Goal: Task Accomplishment & Management: Manage account settings

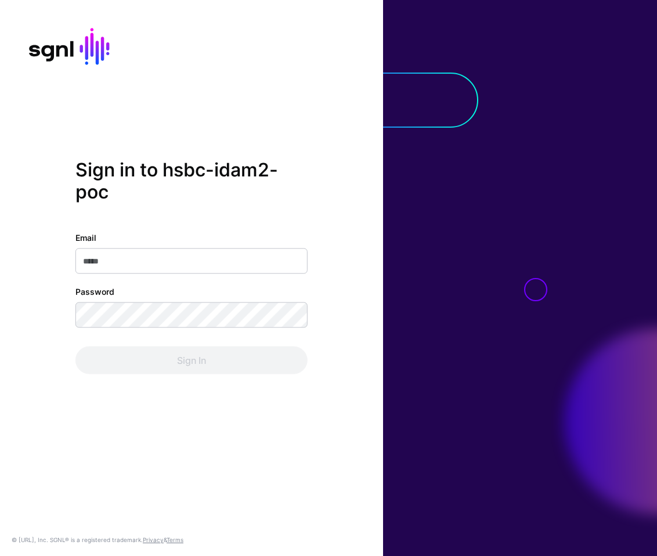
click at [0, 556] on com-1password-button at bounding box center [0, 556] width 0 height 0
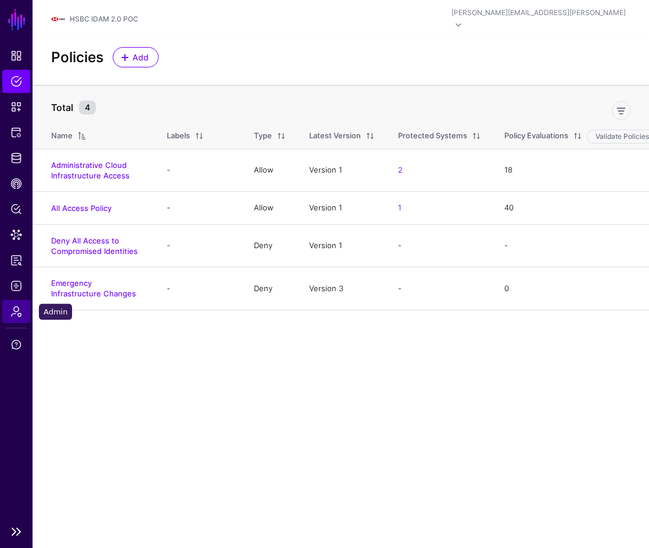
click at [20, 309] on span "Admin" at bounding box center [16, 311] width 12 height 12
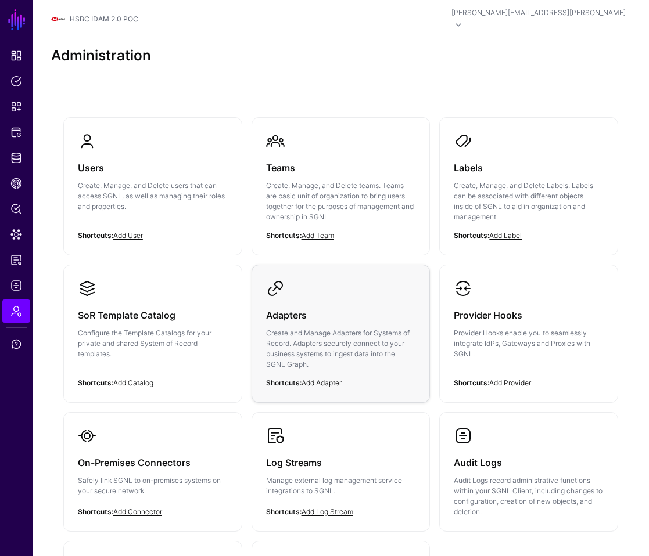
click at [330, 343] on p "Create and Manage Adapters for Systems of Record. Adapters securely connect to …" at bounding box center [341, 349] width 150 height 42
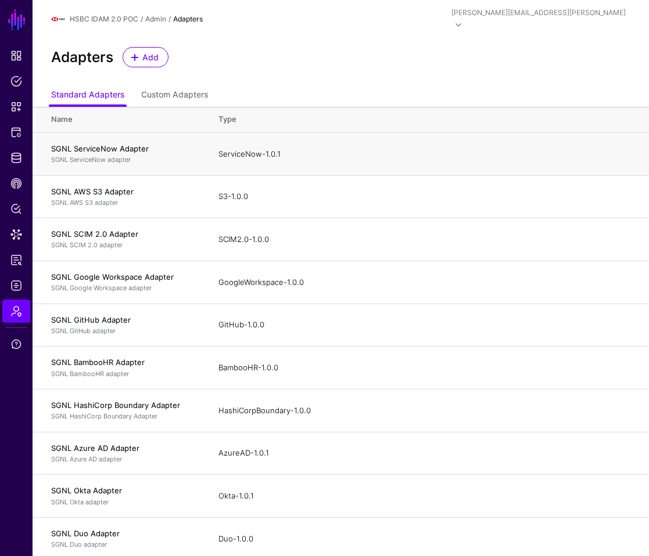
click at [90, 143] on h4 "SGNL ServiceNow Adapter" at bounding box center [123, 148] width 144 height 10
click at [91, 155] on p "SGNL ServiceNow adapter" at bounding box center [123, 160] width 144 height 10
click at [185, 85] on link "Custom Adapters" at bounding box center [174, 96] width 67 height 22
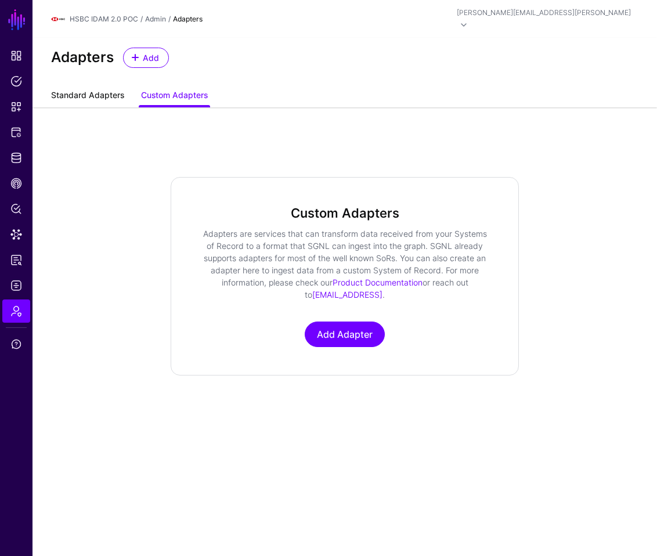
click at [88, 86] on link "Standard Adapters" at bounding box center [87, 96] width 73 height 22
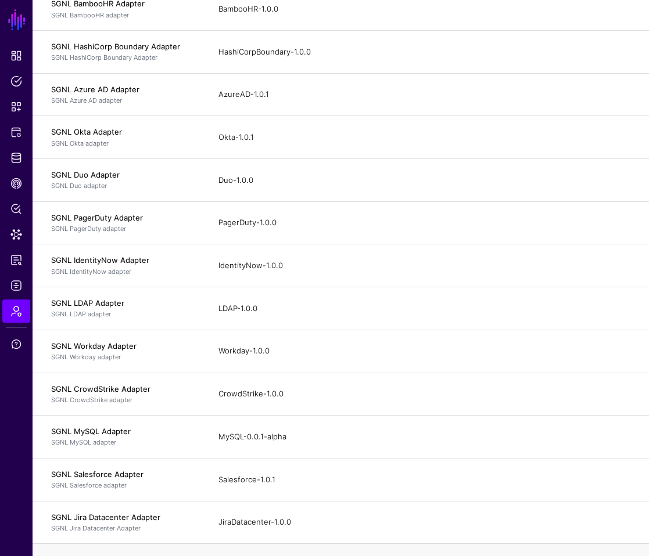
scroll to position [420, 0]
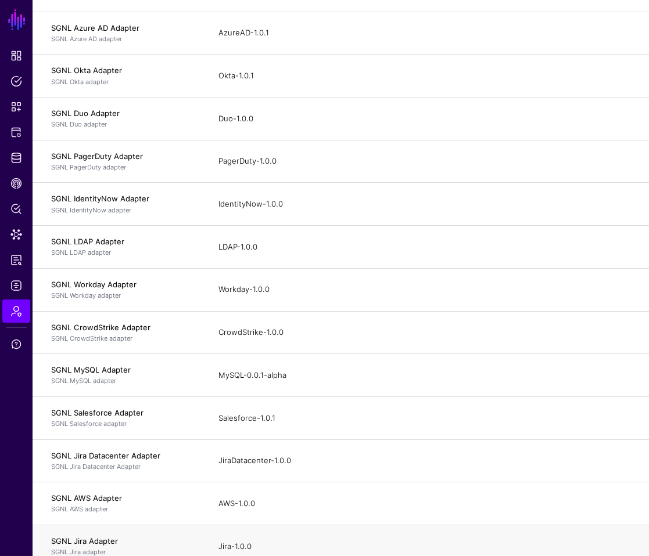
drag, startPoint x: 49, startPoint y: 137, endPoint x: 336, endPoint y: 555, distance: 507.1
click at [336, 555] on tbody "SGNL ServiceNow Adapter SGNL ServiceNow adapter ServiceNow-1.0.1 SGNL AWS S3 Ad…" at bounding box center [341, 140] width 616 height 856
click at [17, 168] on link "Identity Data Fabric" at bounding box center [16, 157] width 28 height 23
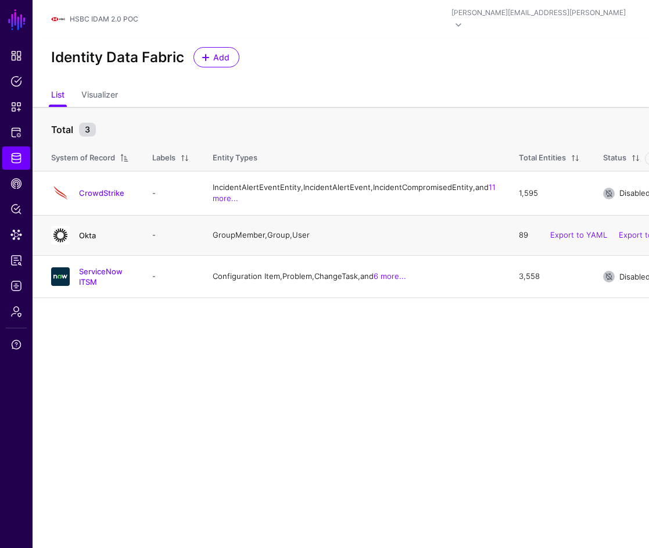
click at [88, 240] on link "Okta" at bounding box center [87, 235] width 17 height 9
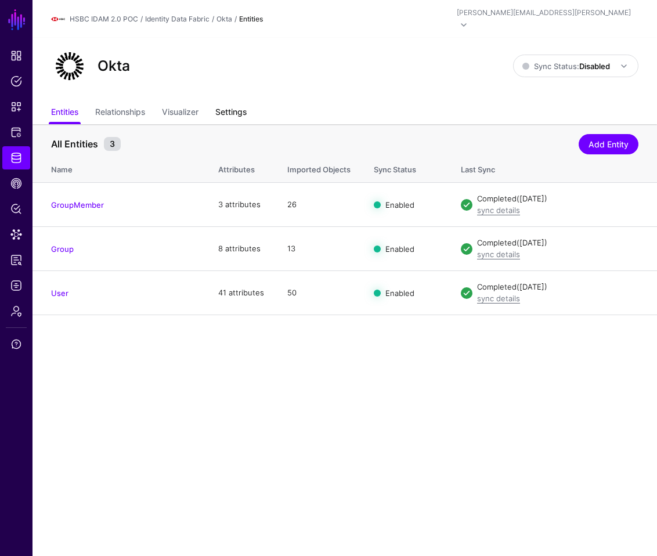
click at [229, 105] on link "Settings" at bounding box center [230, 113] width 31 height 22
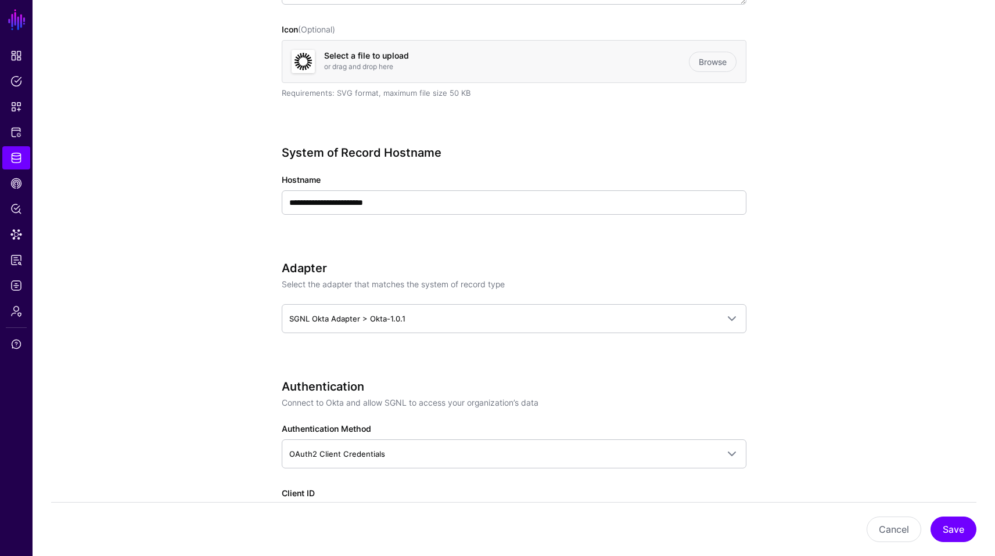
scroll to position [372, 0]
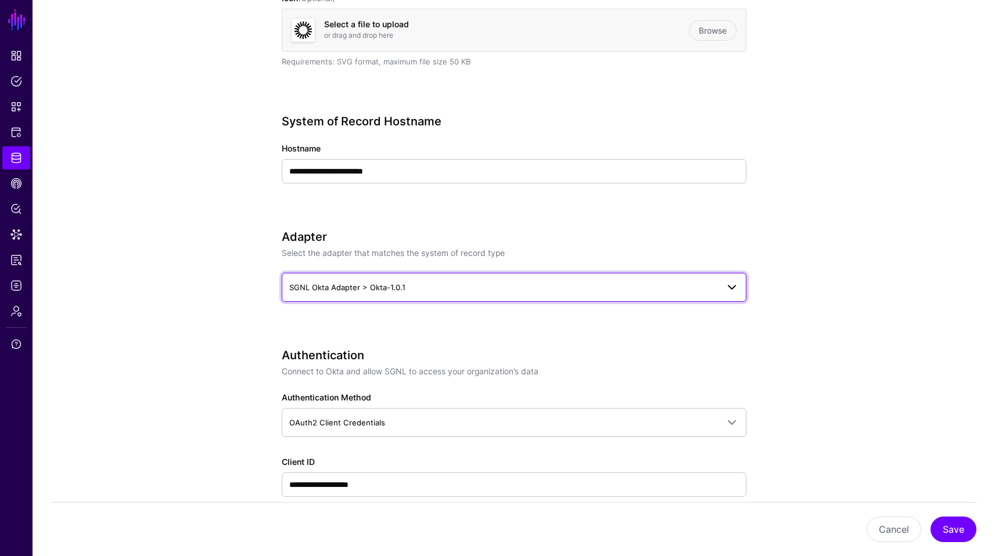
click at [657, 287] on span at bounding box center [732, 287] width 14 height 14
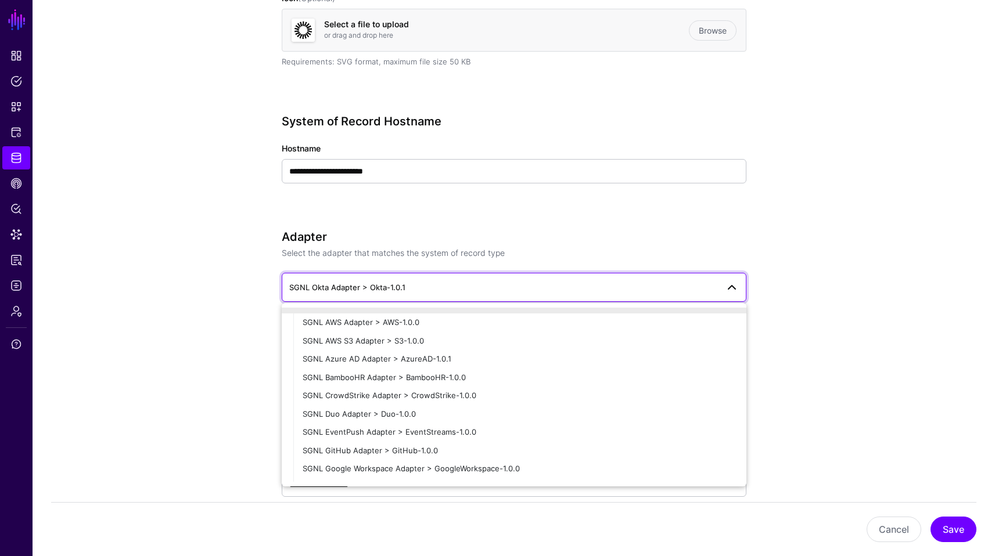
scroll to position [0, 0]
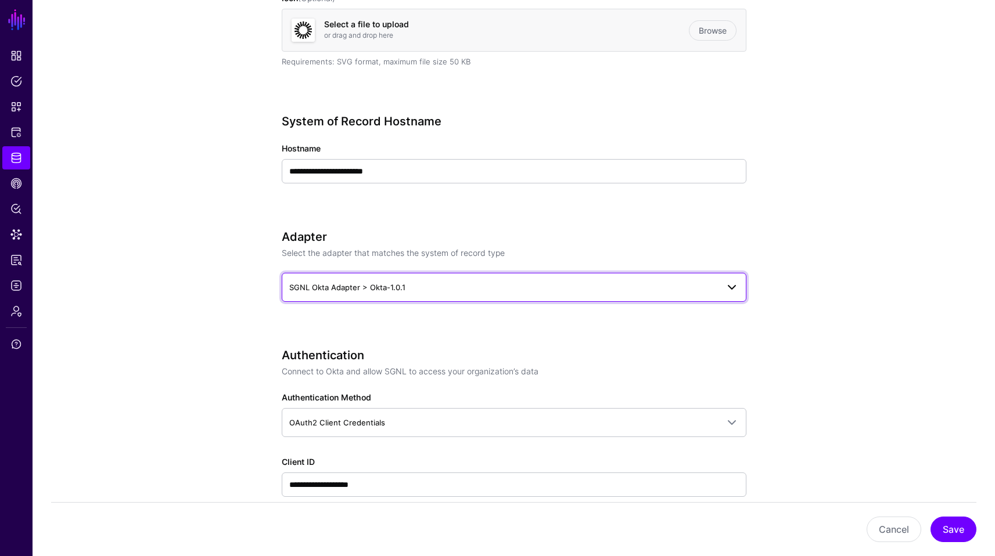
click at [657, 283] on link "SGNL Okta Adapter > Okta-1.0.1" at bounding box center [514, 287] width 465 height 29
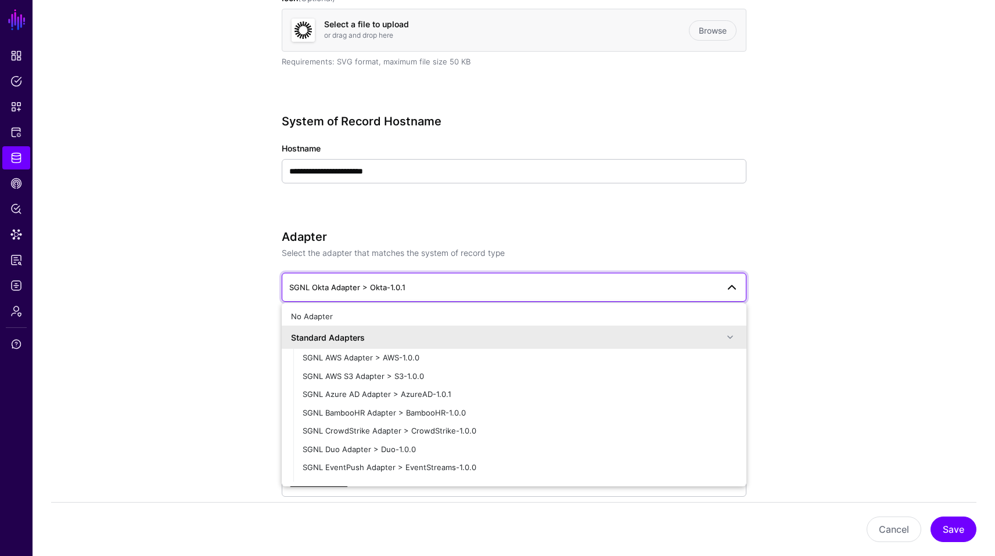
click at [657, 283] on link "SGNL Okta Adapter > Okta-1.0.1" at bounding box center [514, 287] width 465 height 29
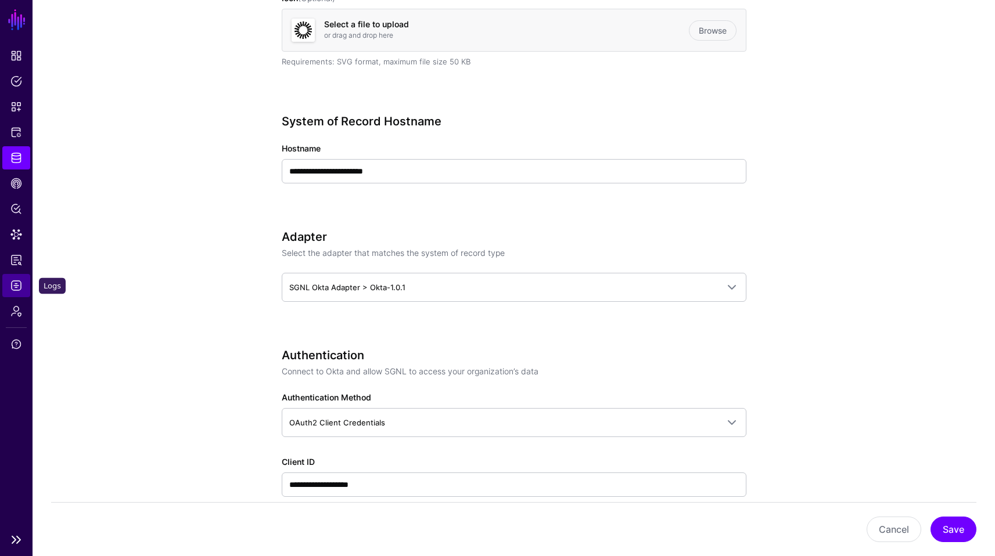
click at [18, 295] on link "Logs" at bounding box center [16, 285] width 28 height 23
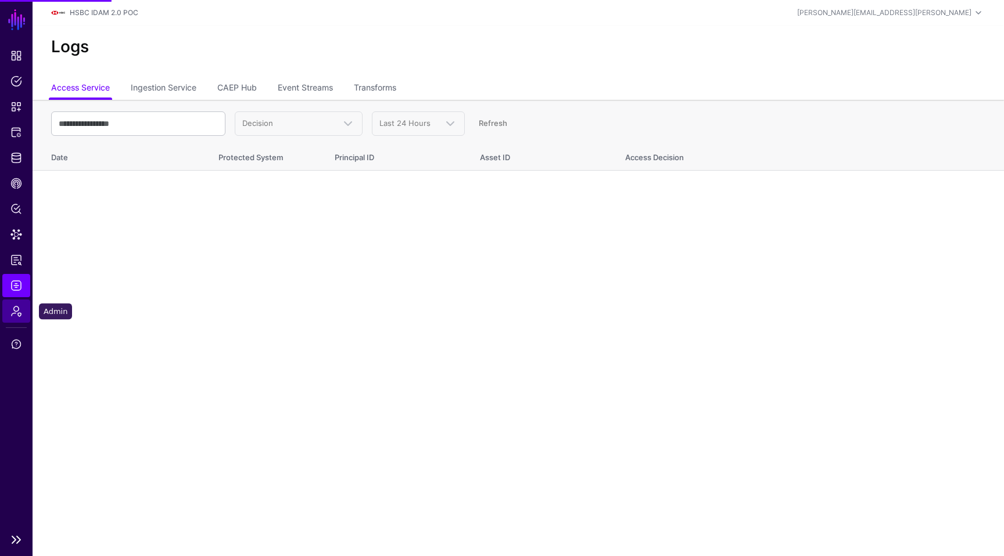
click at [20, 312] on span "Admin" at bounding box center [16, 311] width 12 height 12
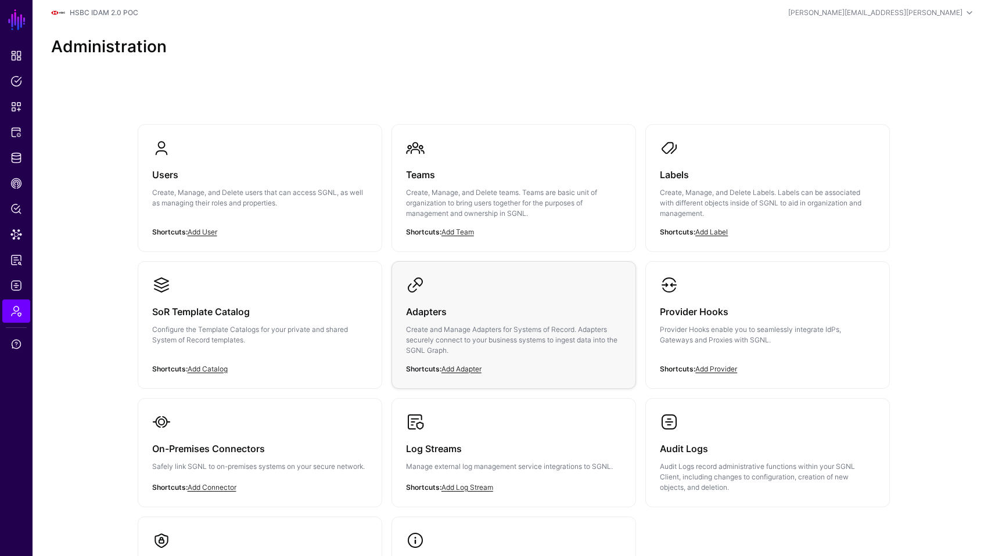
click at [523, 343] on p "Create and Manage Adapters for Systems of Record. Adapters securely connect to …" at bounding box center [513, 340] width 215 height 31
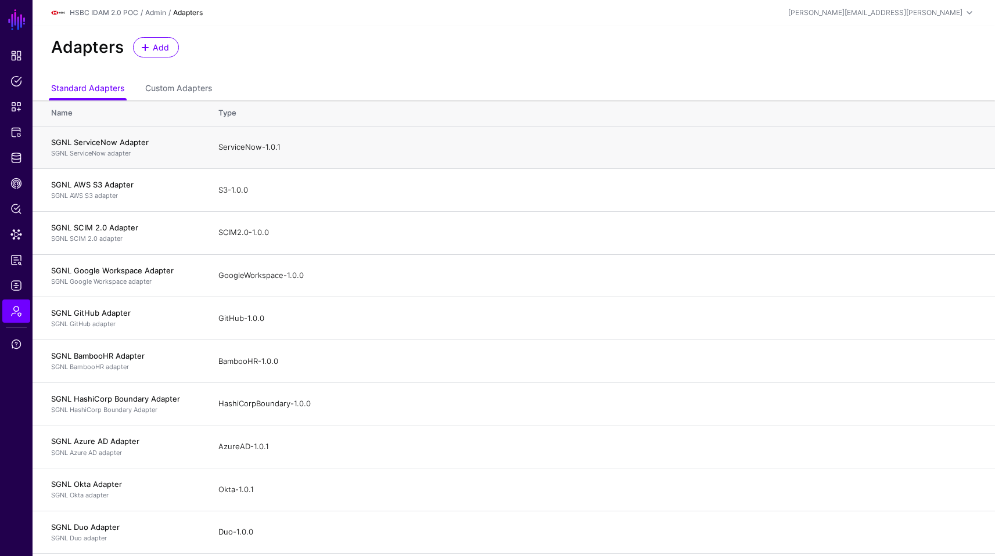
click at [110, 143] on h4 "SGNL ServiceNow Adapter" at bounding box center [123, 142] width 144 height 10
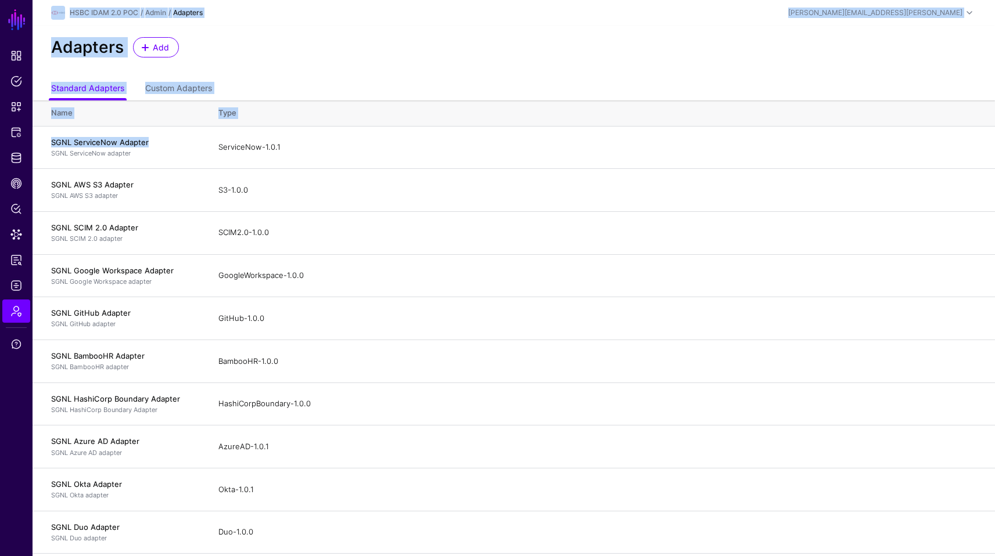
drag, startPoint x: 179, startPoint y: 143, endPoint x: 395, endPoint y: -81, distance: 310.9
click at [395, 0] on html "SGNL Dashboard Policies Snippets Protected Systems Identity Data Fabric CAEP Hu…" at bounding box center [497, 491] width 995 height 982
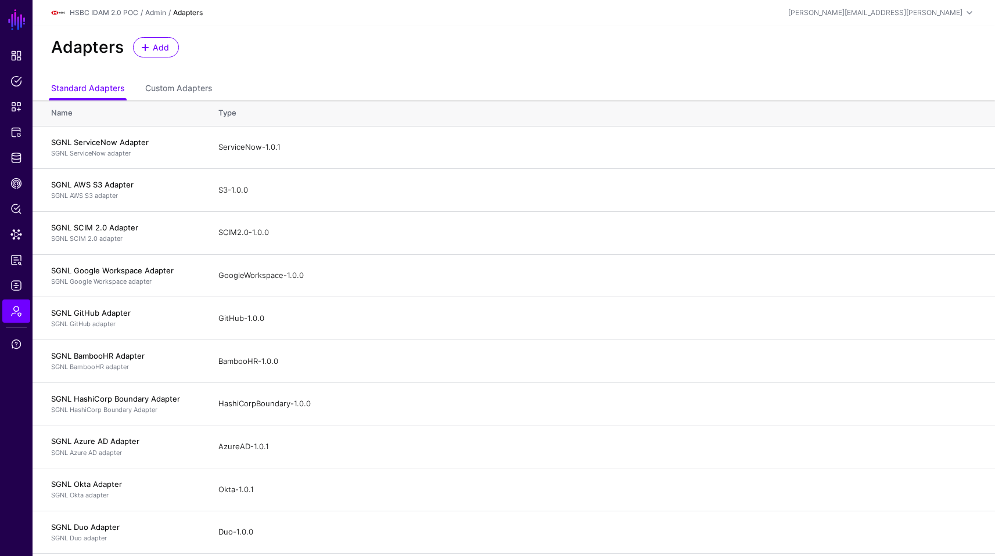
click at [199, 116] on th "Name" at bounding box center [120, 113] width 174 height 26
click at [177, 88] on link "Custom Adapters" at bounding box center [178, 89] width 67 height 22
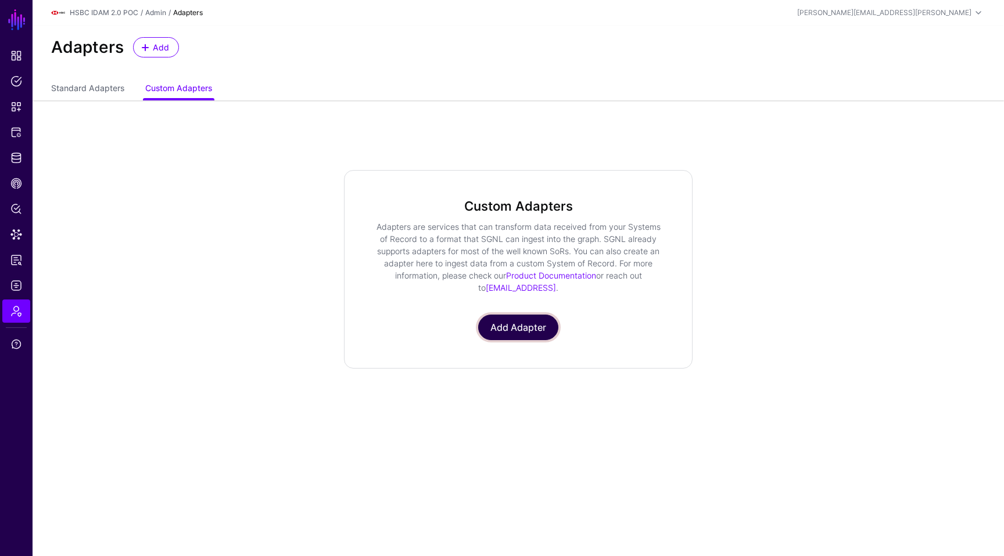
click at [533, 333] on link "Add Adapter" at bounding box center [518, 328] width 80 height 26
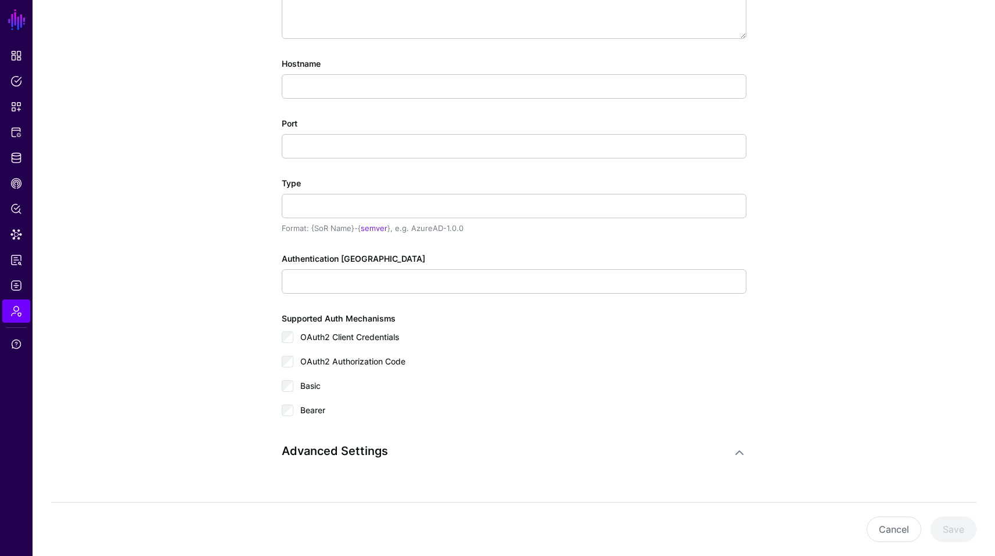
scroll to position [287, 0]
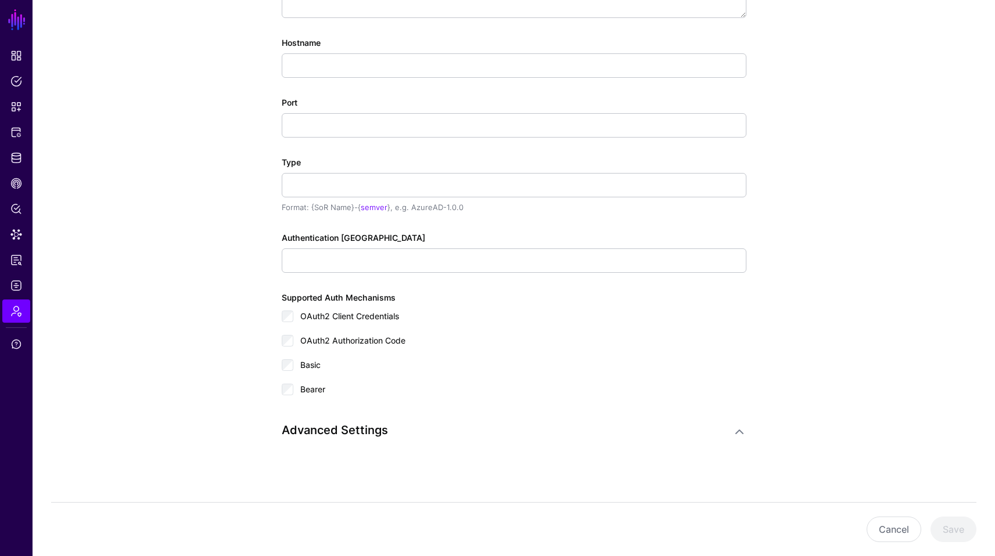
click at [657, 443] on div "Adapter Configuration Learn more about configuring adapters Display Name Descri…" at bounding box center [514, 148] width 465 height 641
click at [657, 542] on div "Cancel Save" at bounding box center [513, 529] width 925 height 54
click at [657, 534] on button "Cancel" at bounding box center [893, 530] width 55 height 26
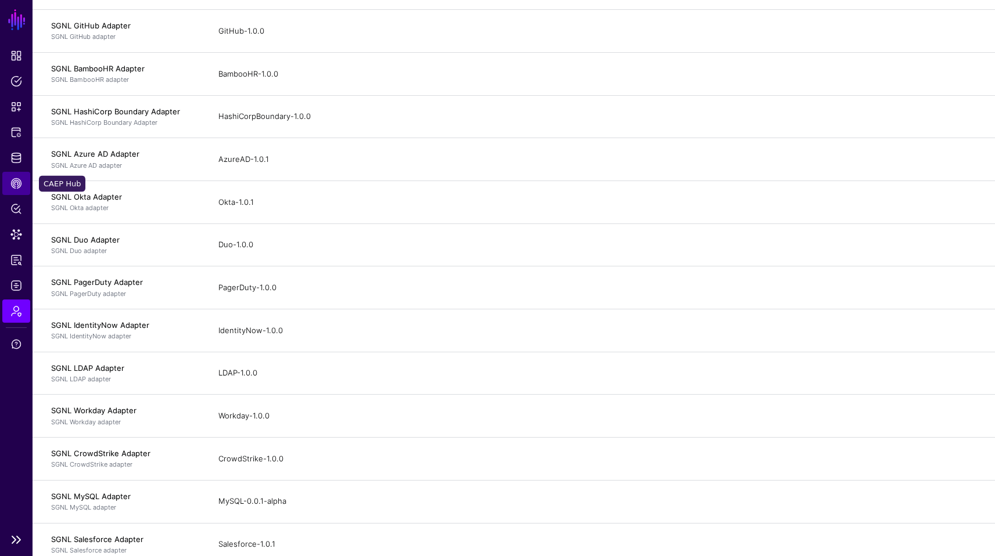
click at [16, 181] on span "CAEP Hub" at bounding box center [16, 184] width 12 height 12
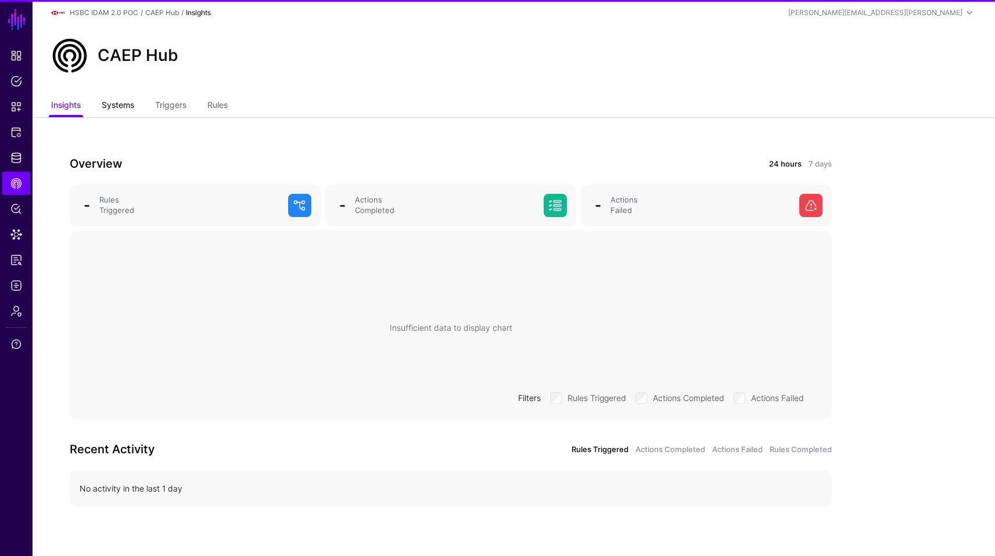
click at [107, 112] on link "Systems" at bounding box center [118, 106] width 33 height 22
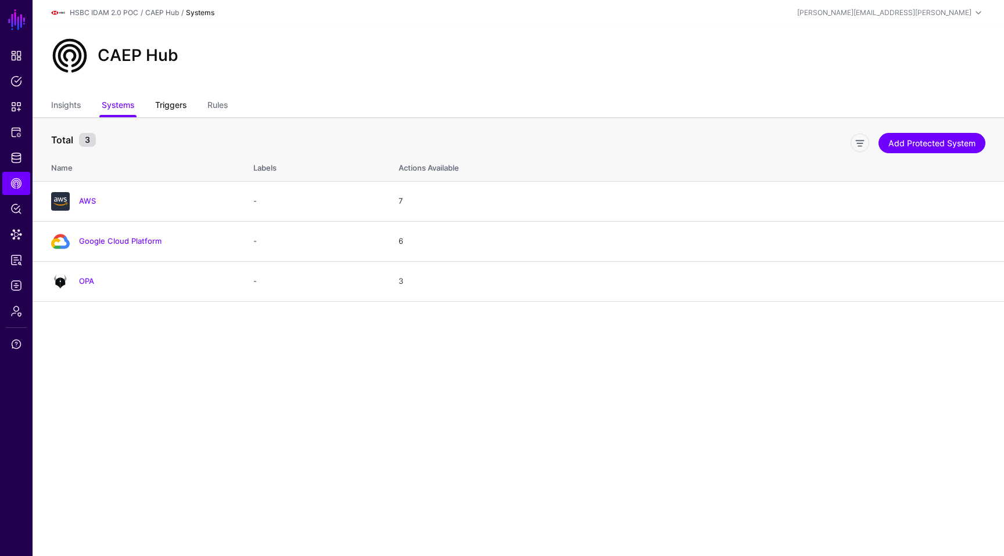
click at [182, 109] on link "Triggers" at bounding box center [170, 106] width 31 height 22
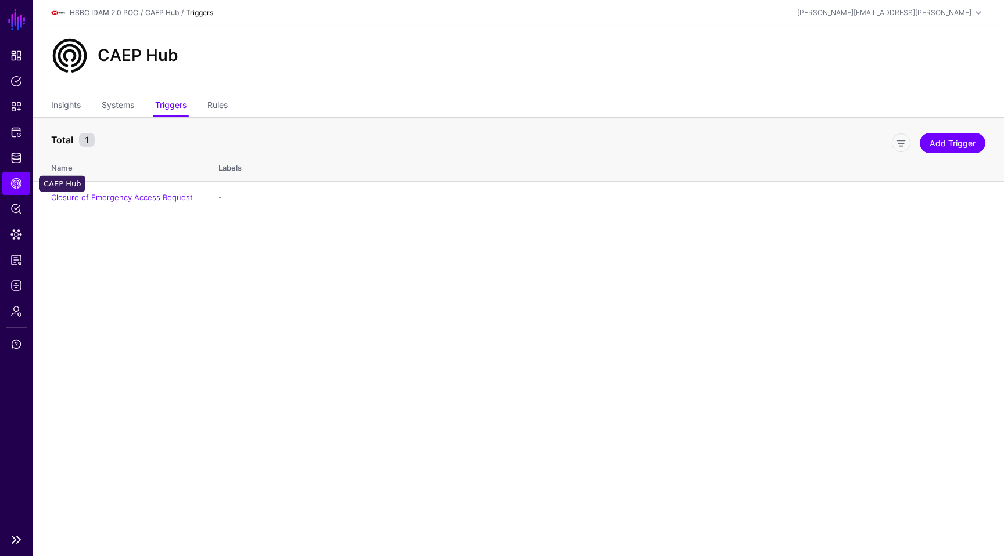
click at [10, 182] on span "CAEP Hub" at bounding box center [16, 184] width 12 height 12
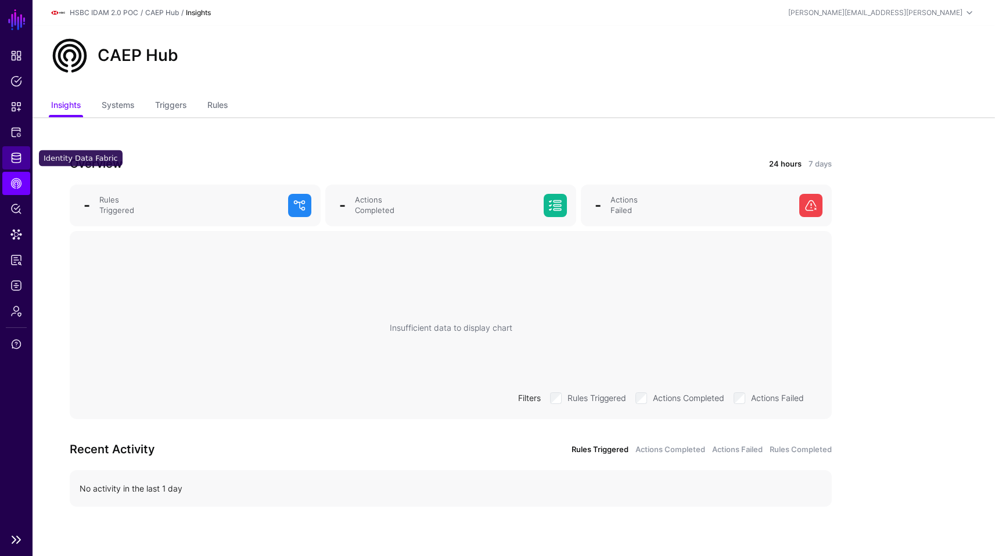
click at [17, 164] on link "Identity Data Fabric" at bounding box center [16, 157] width 28 height 23
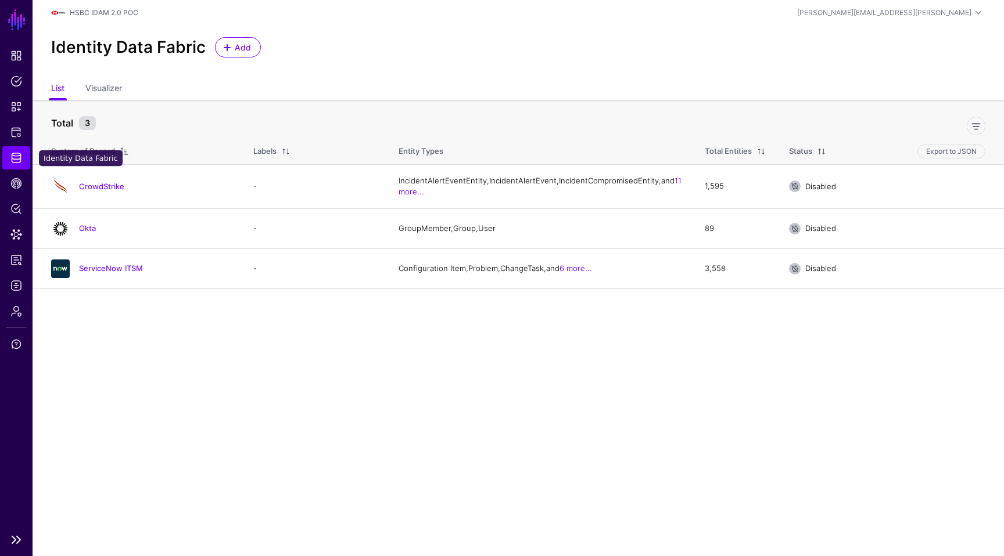
click at [10, 158] on span "Identity Data Fabric" at bounding box center [16, 158] width 12 height 12
click at [239, 41] on span "Add" at bounding box center [242, 47] width 19 height 12
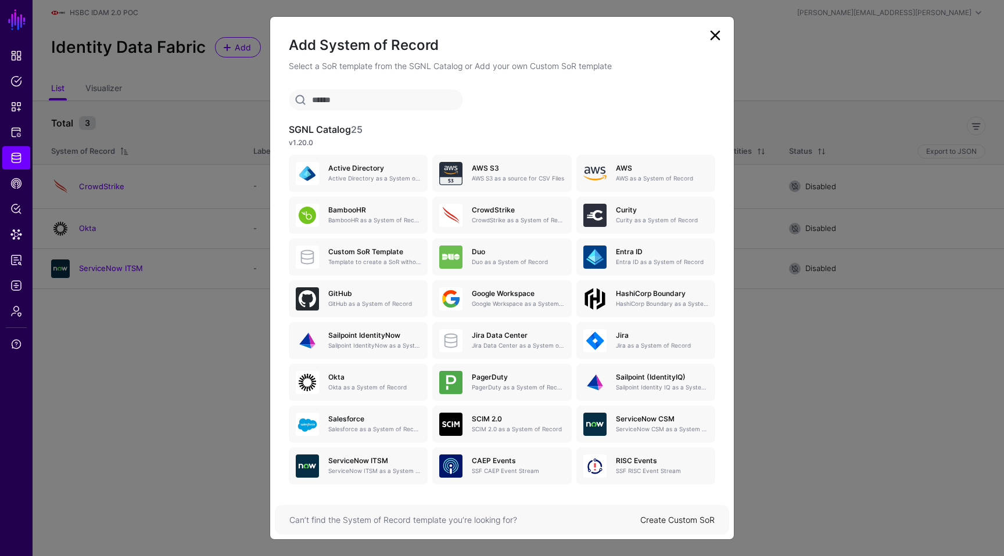
click at [657, 524] on link "Create Custom SoR" at bounding box center [677, 520] width 74 height 10
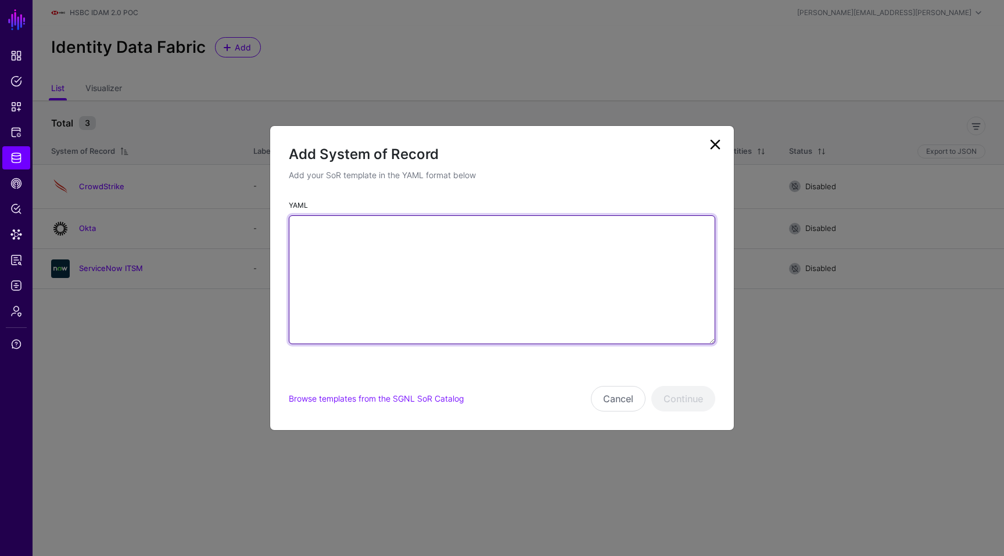
click at [459, 242] on textarea "YAML" at bounding box center [502, 279] width 426 height 129
paste textarea "**********"
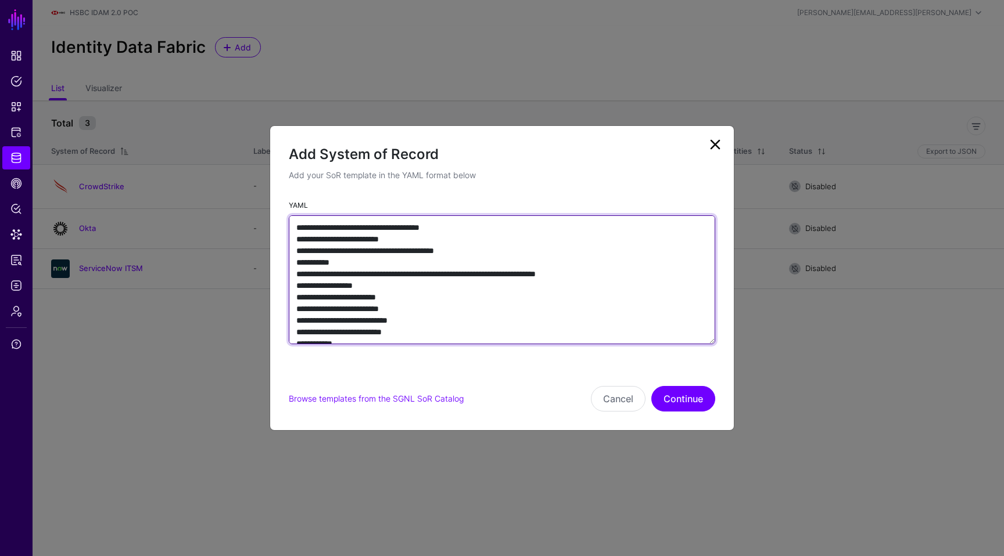
drag, startPoint x: 487, startPoint y: 250, endPoint x: 353, endPoint y: 253, distance: 134.2
click at [353, 253] on textarea "YAML" at bounding box center [502, 279] width 426 height 129
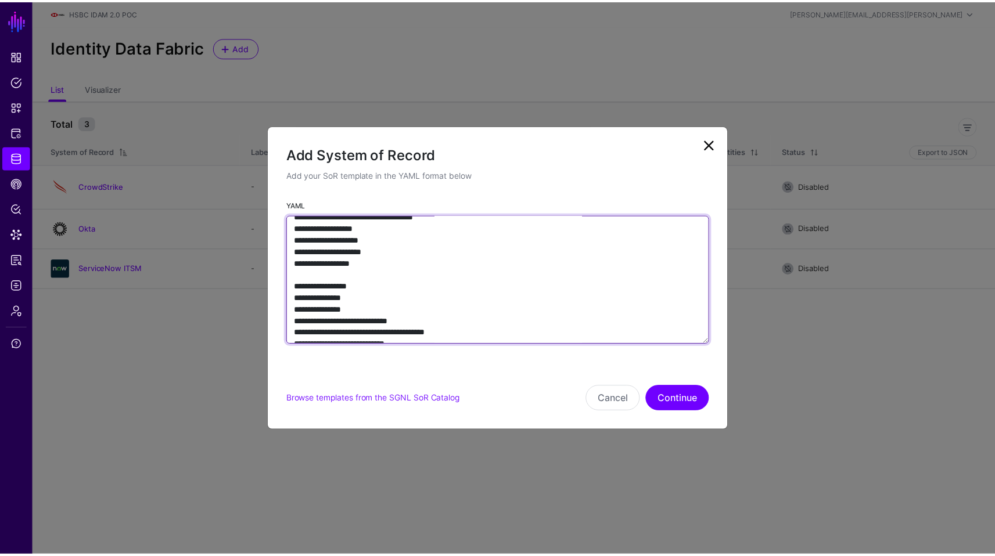
scroll to position [1905, 0]
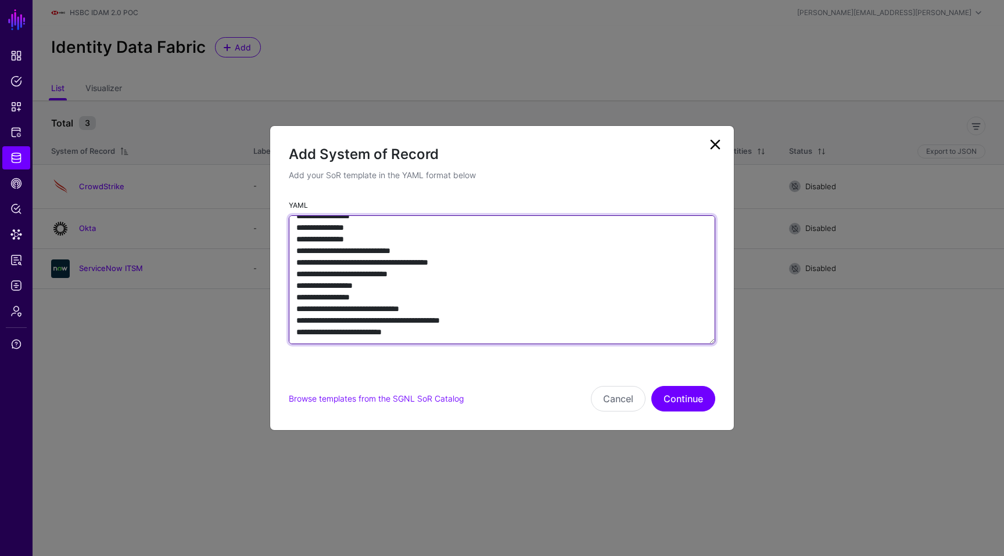
type textarea "**********"
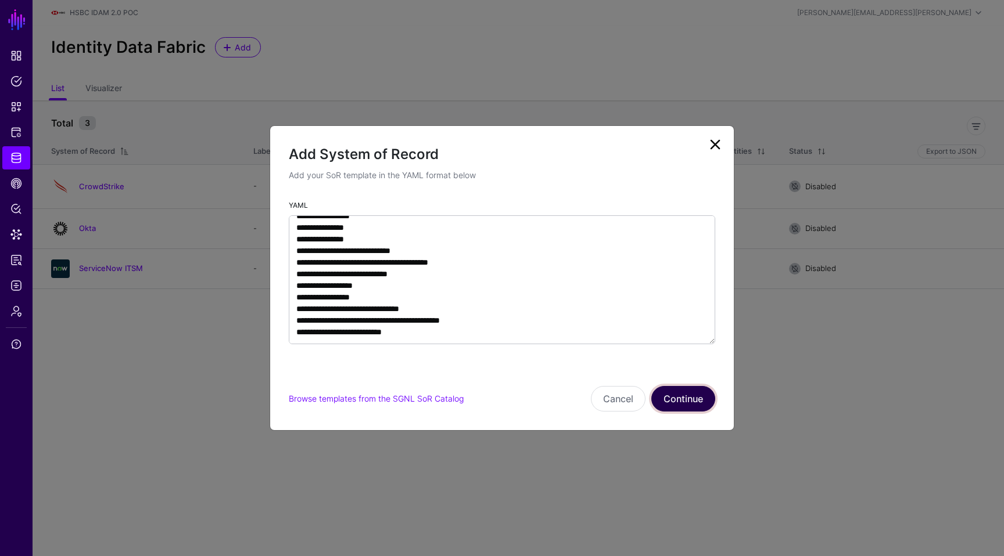
click at [657, 402] on button "Continue" at bounding box center [683, 399] width 64 height 26
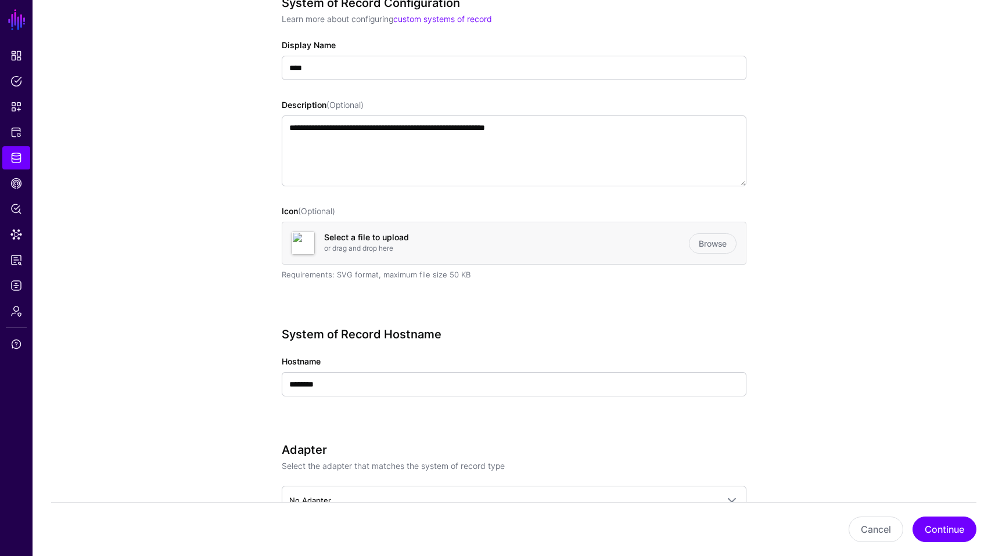
scroll to position [196, 0]
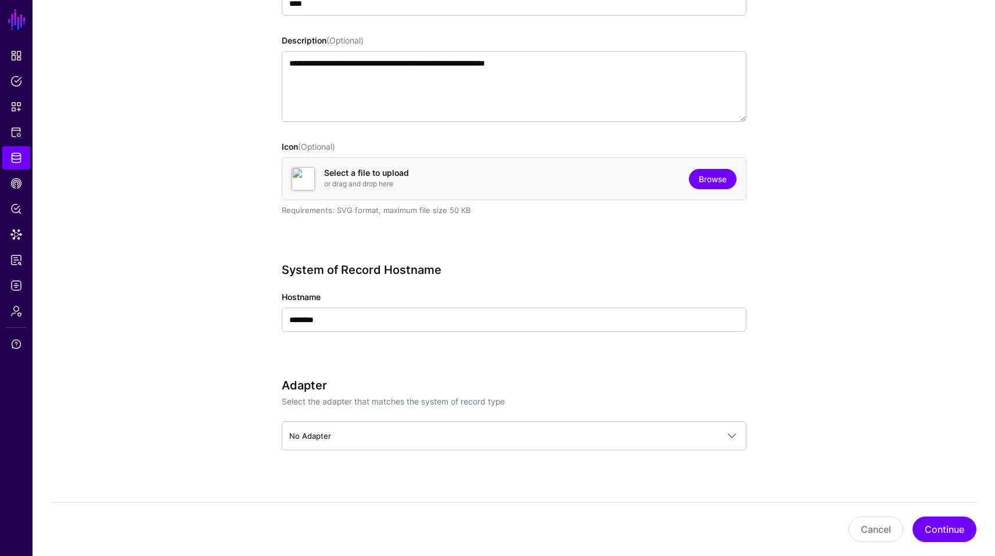
click at [657, 178] on link "Browse" at bounding box center [713, 179] width 48 height 20
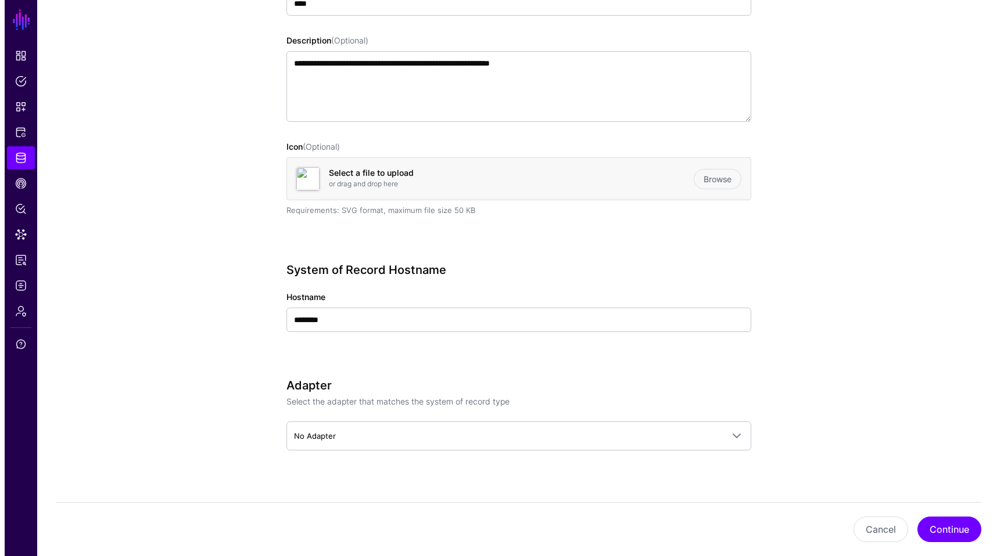
scroll to position [211, 0]
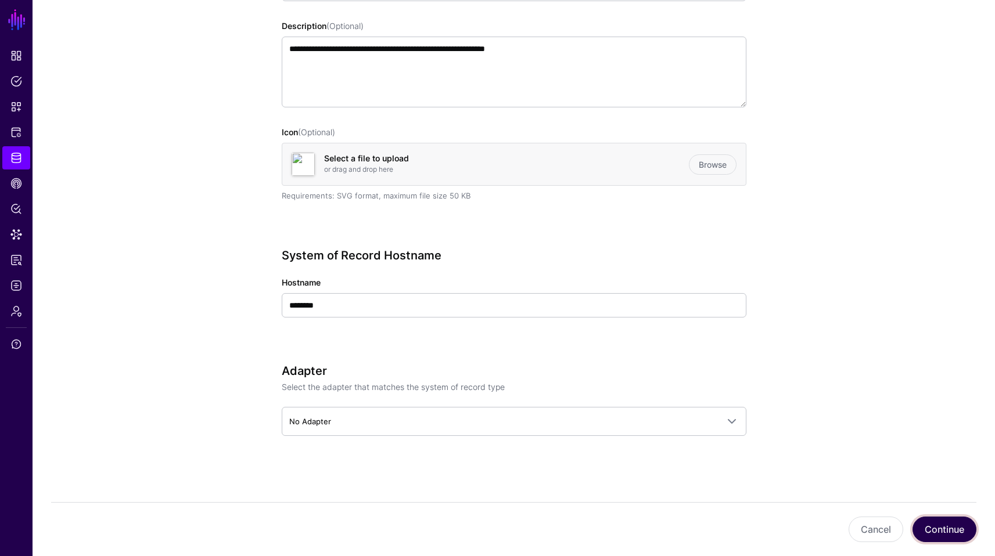
click at [657, 524] on button "Continue" at bounding box center [944, 530] width 64 height 26
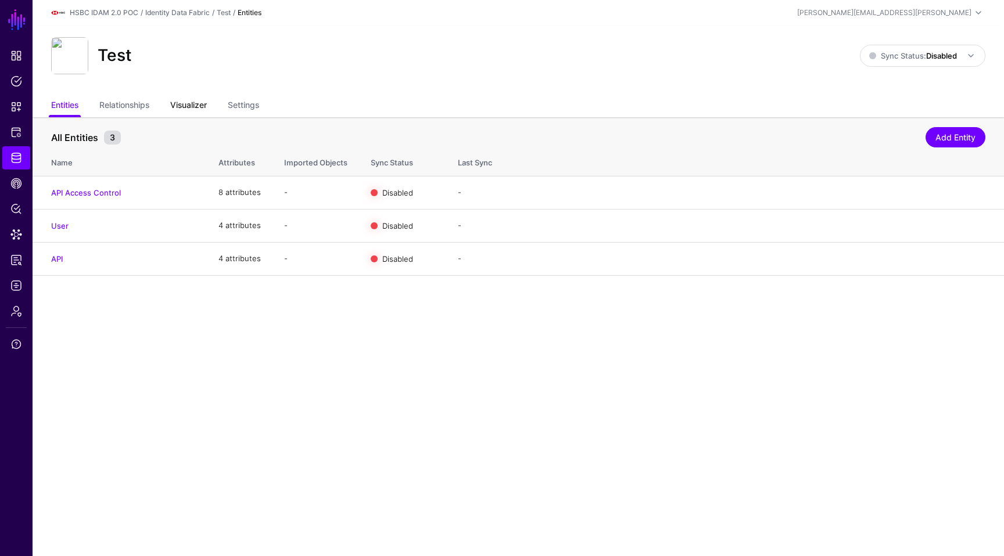
click at [187, 97] on link "Visualizer" at bounding box center [188, 106] width 37 height 22
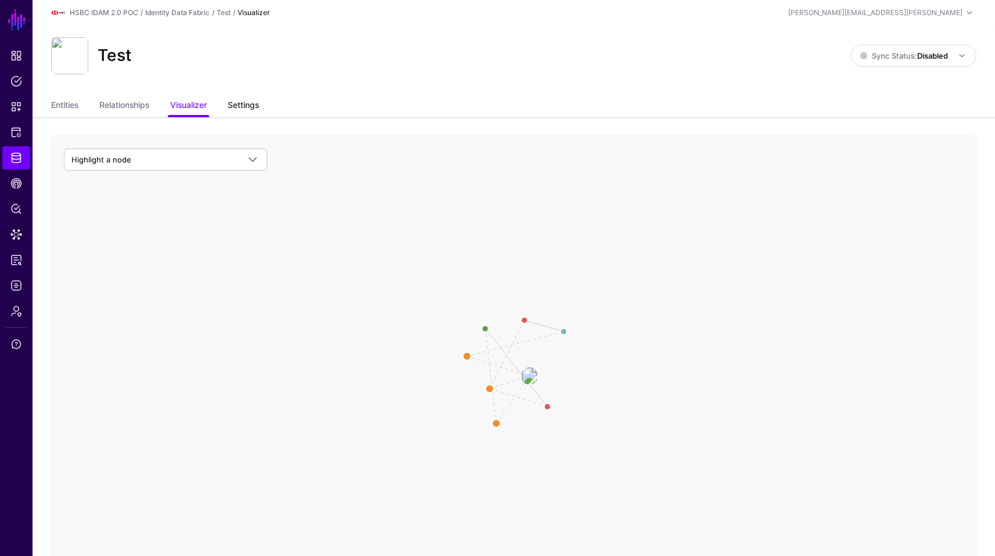
click at [249, 104] on link "Settings" at bounding box center [243, 106] width 31 height 22
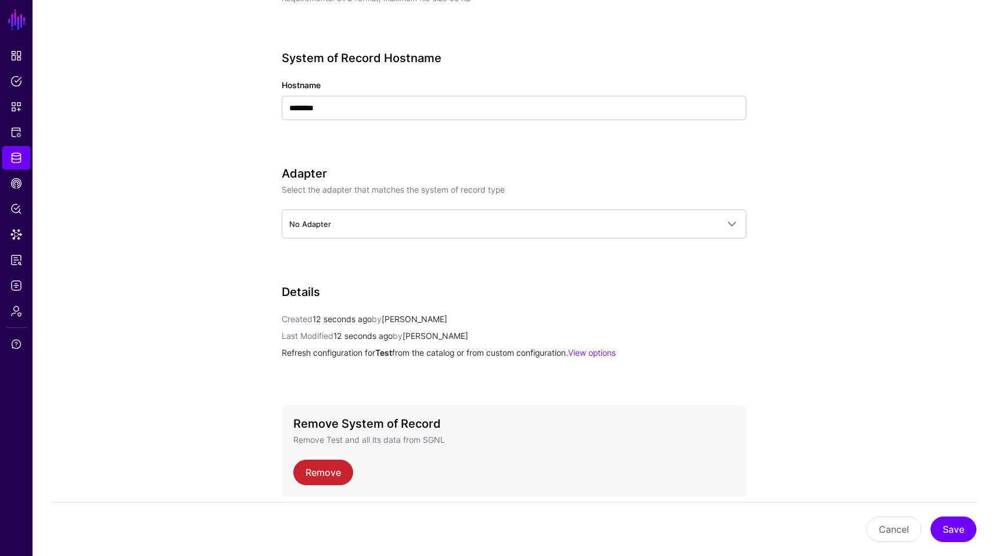
scroll to position [482, 0]
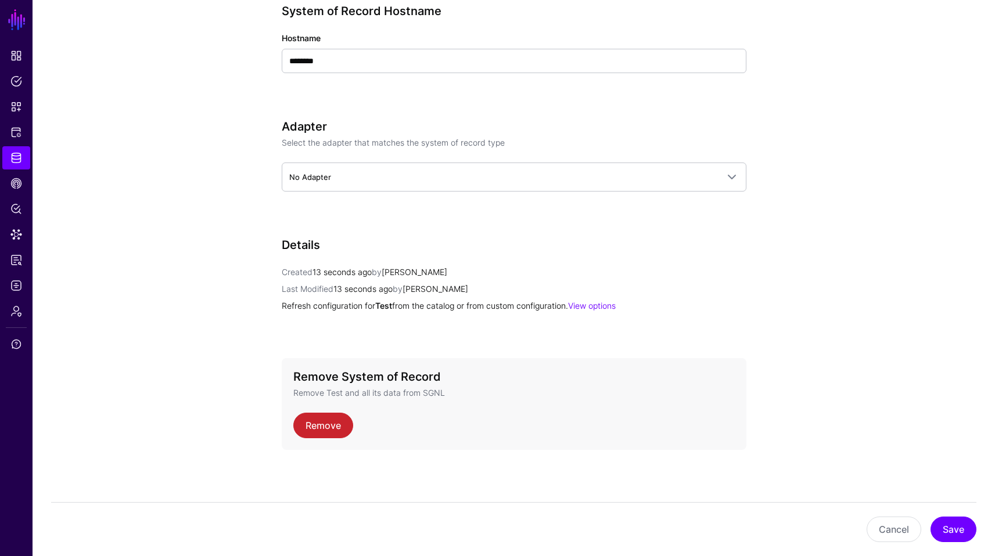
click at [657, 307] on div "**********" at bounding box center [513, 96] width 539 height 922
click at [16, 154] on span "Identity Data Fabric" at bounding box center [16, 158] width 12 height 12
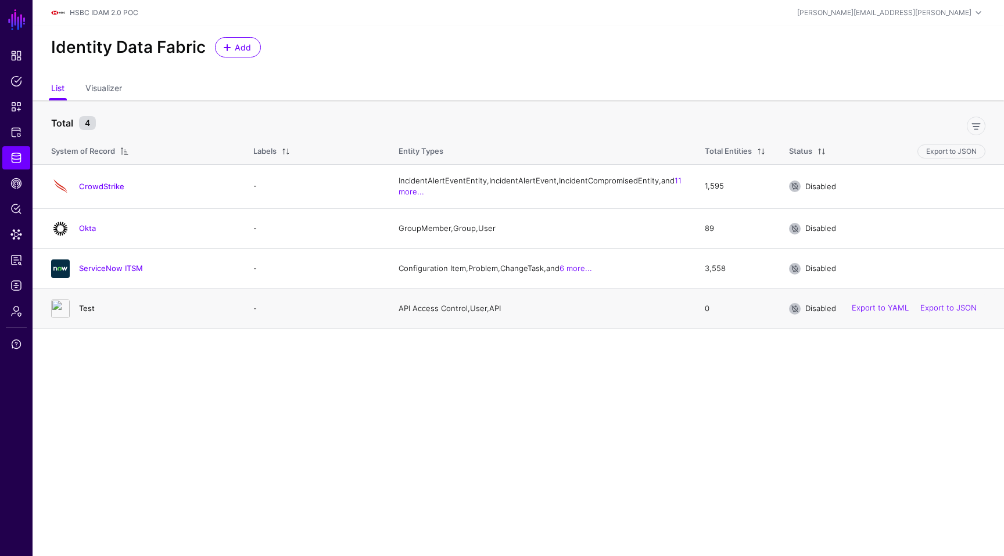
click at [88, 313] on link "Test" at bounding box center [87, 308] width 16 height 9
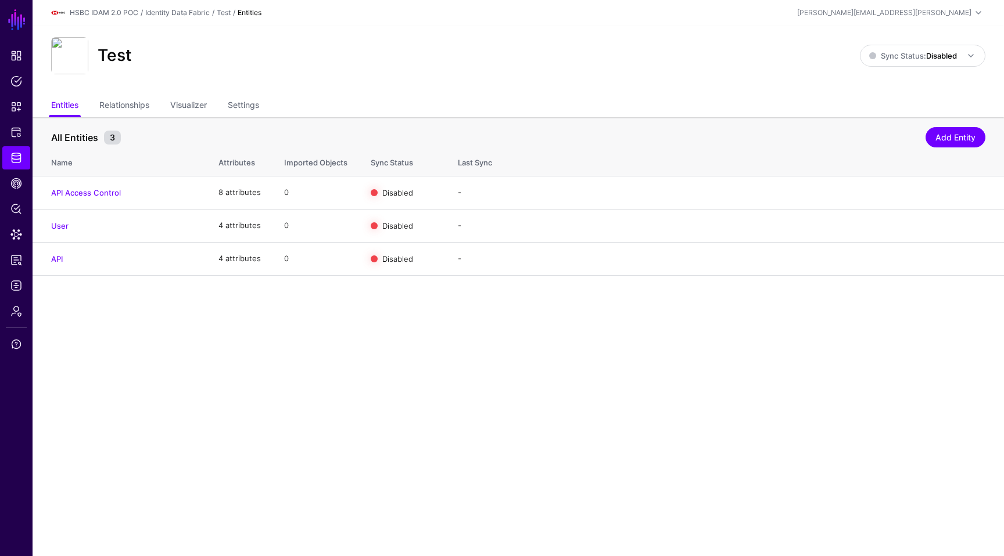
click at [228, 125] on div "All Entities 3 Add Entity" at bounding box center [518, 134] width 934 height 21
click at [268, 84] on div "Test Sync Status: Disabled Enabled Syncing active for all configured entities t…" at bounding box center [518, 61] width 971 height 70
click at [254, 102] on link "Settings" at bounding box center [243, 106] width 31 height 22
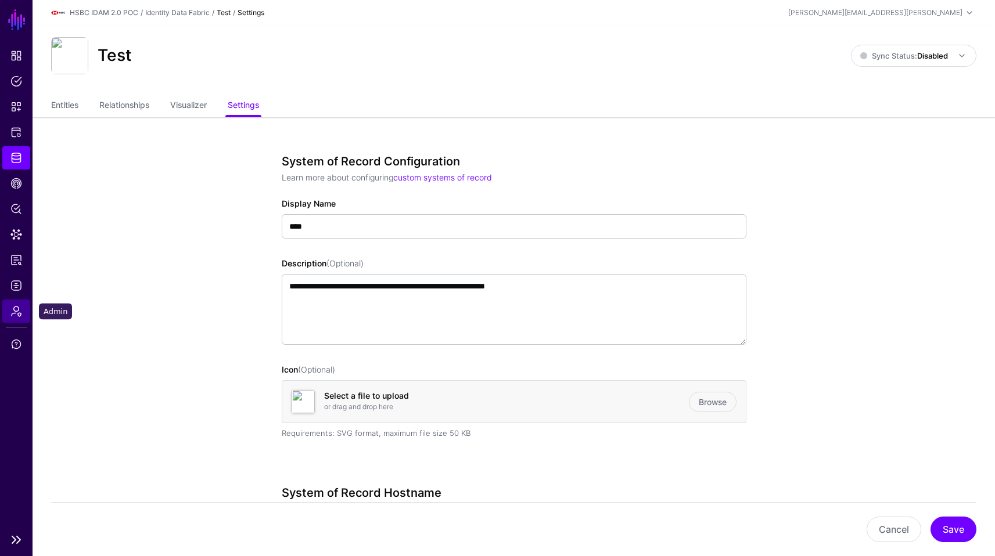
click at [26, 312] on link "Admin" at bounding box center [16, 311] width 28 height 23
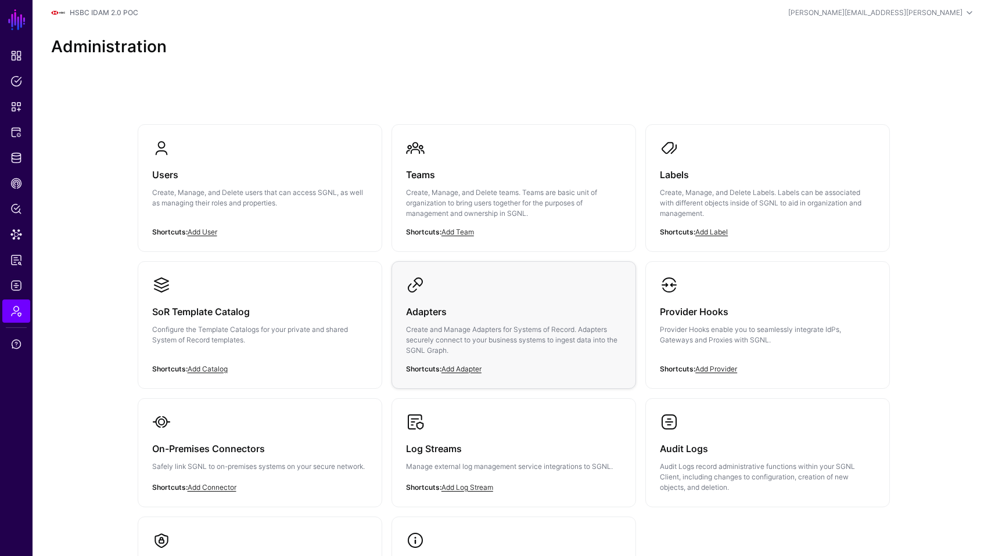
click at [476, 323] on div "Adapters Create and Manage Adapters for Systems of Record. Adapters securely co…" at bounding box center [513, 334] width 215 height 80
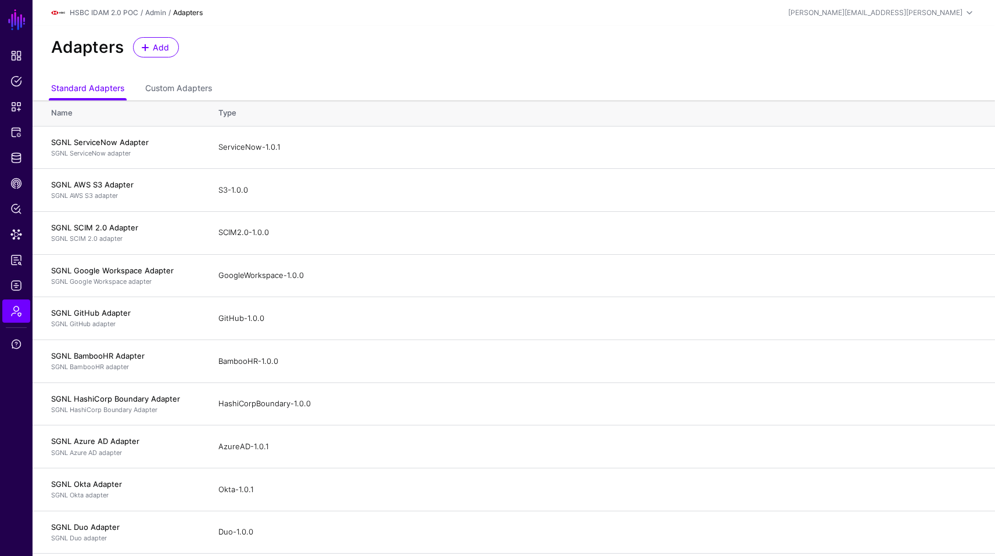
click at [657, 37] on div "Adapters Add" at bounding box center [514, 52] width 962 height 53
click at [167, 47] on span "Add" at bounding box center [161, 47] width 19 height 12
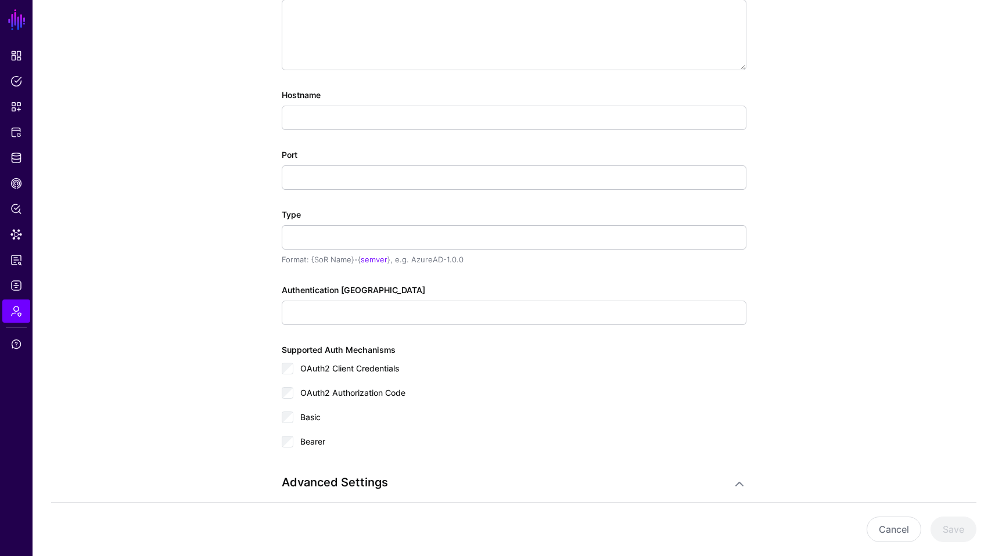
scroll to position [287, 0]
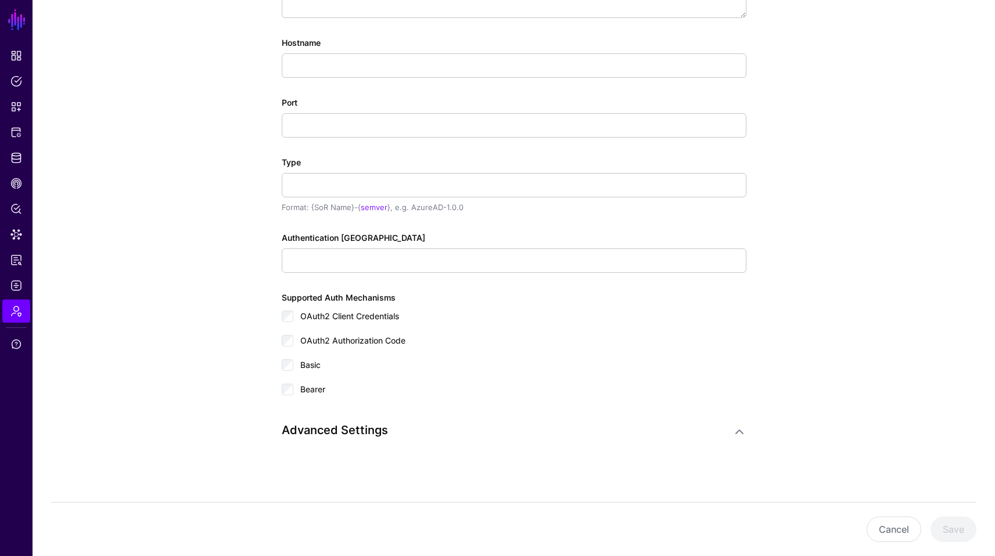
click at [657, 449] on div "Adapter Configuration Learn more about configuring adapters Display Name Descri…" at bounding box center [514, 148] width 465 height 641
click at [657, 426] on link at bounding box center [739, 432] width 14 height 14
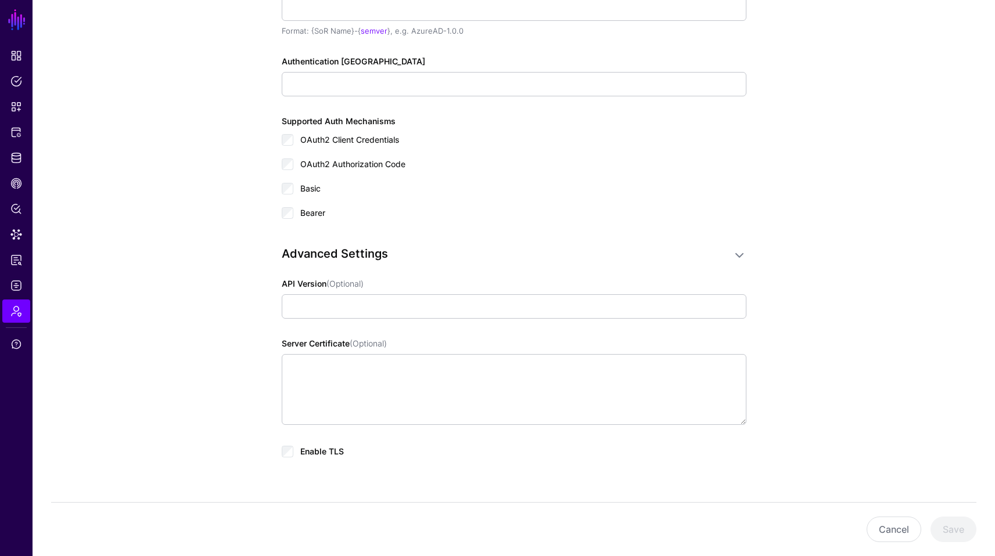
scroll to position [495, 0]
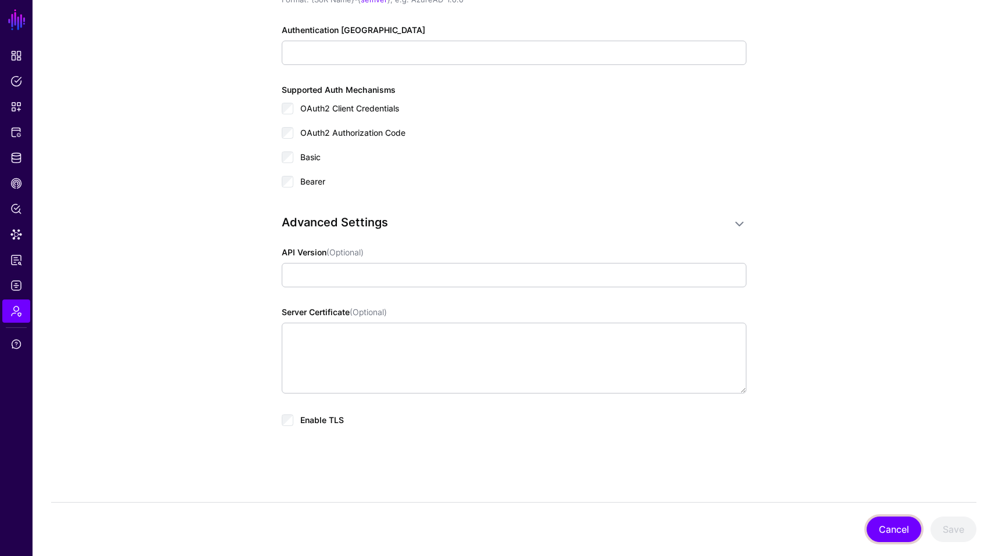
click at [657, 526] on button "Cancel" at bounding box center [893, 530] width 55 height 26
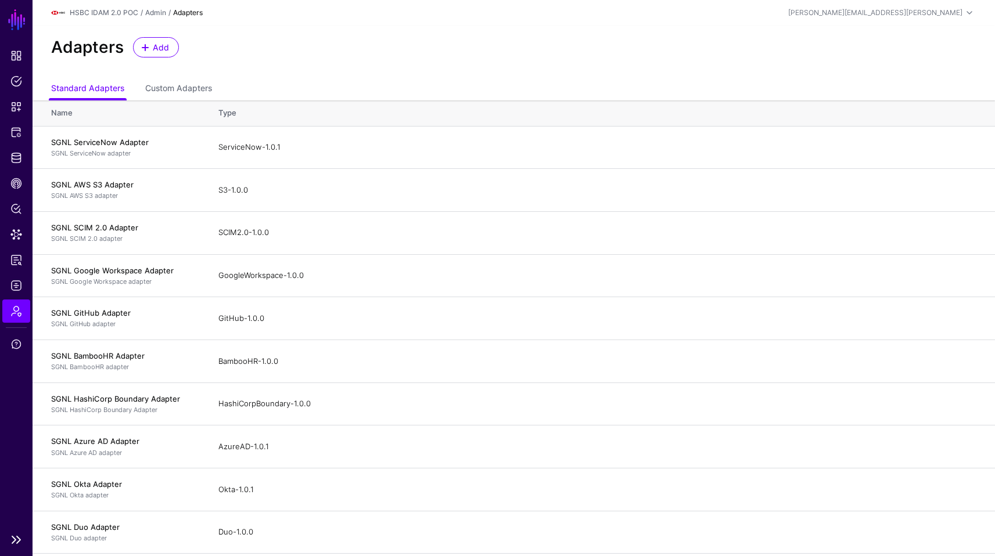
click at [30, 125] on li "Protected Systems" at bounding box center [16, 132] width 33 height 23
click at [28, 129] on link "Protected Systems" at bounding box center [16, 132] width 28 height 23
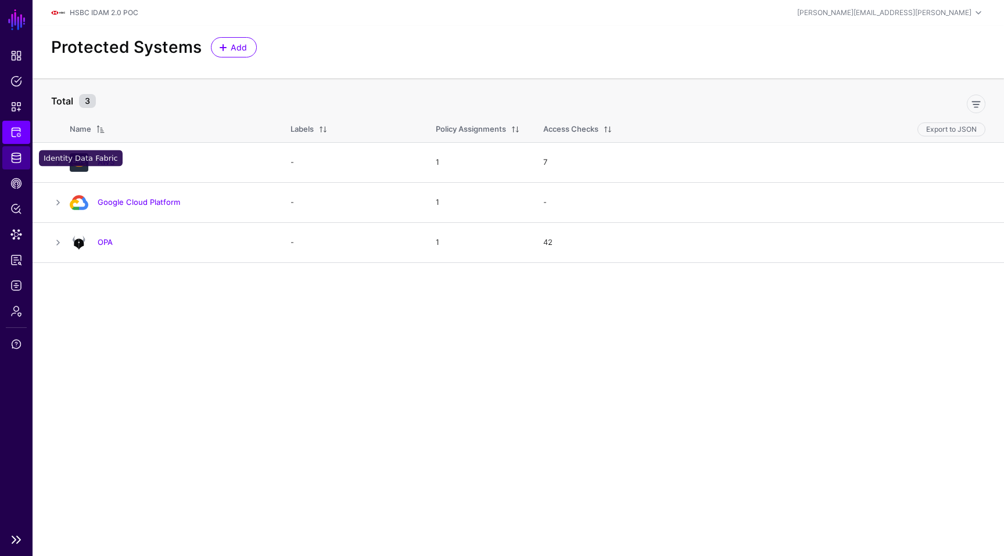
click at [20, 156] on span "Identity Data Fabric" at bounding box center [16, 158] width 12 height 12
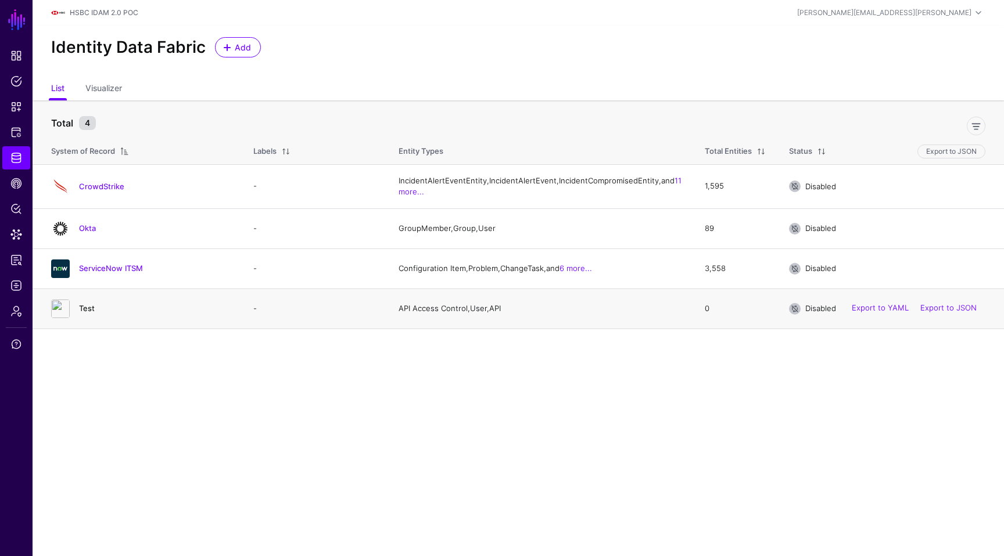
click at [87, 313] on link "Test" at bounding box center [87, 308] width 16 height 9
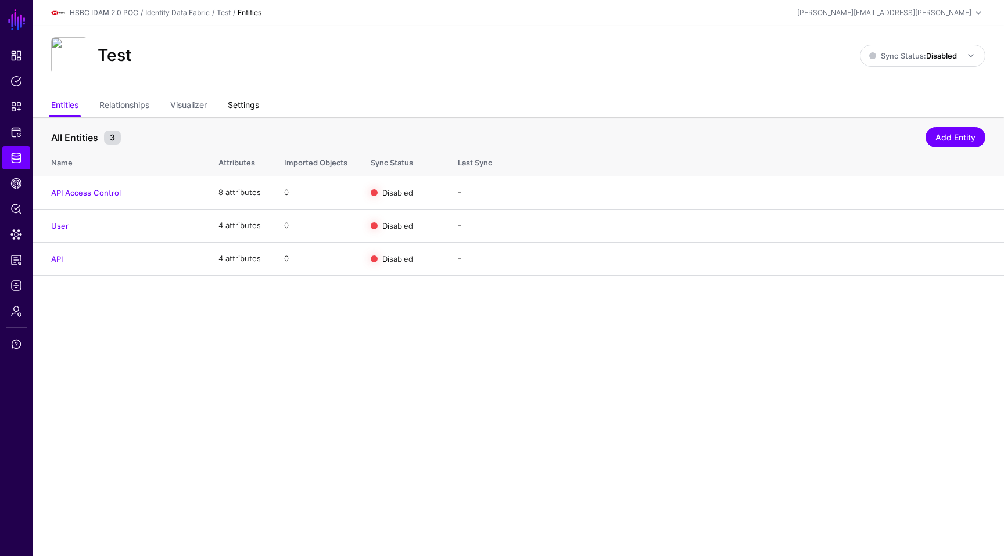
click at [249, 106] on link "Settings" at bounding box center [243, 106] width 31 height 22
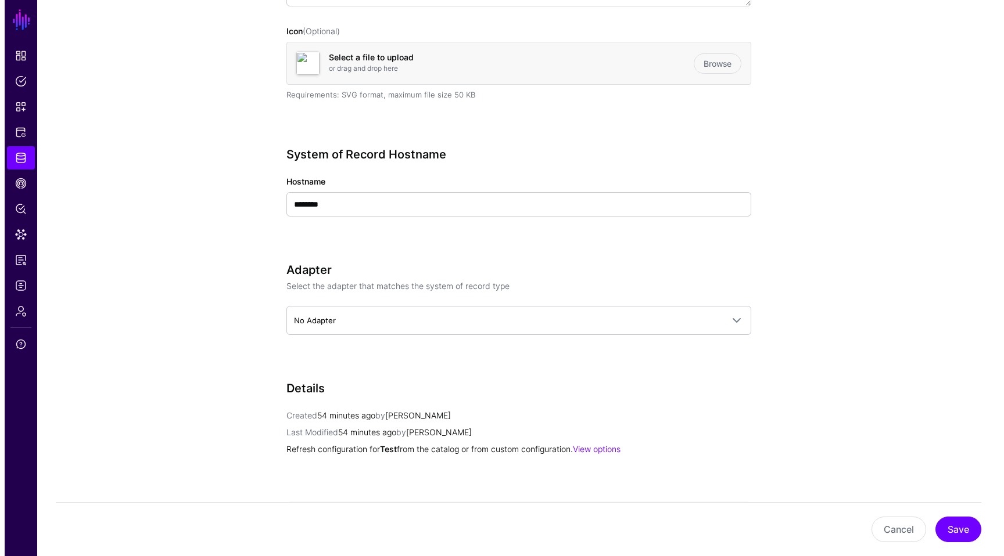
scroll to position [482, 0]
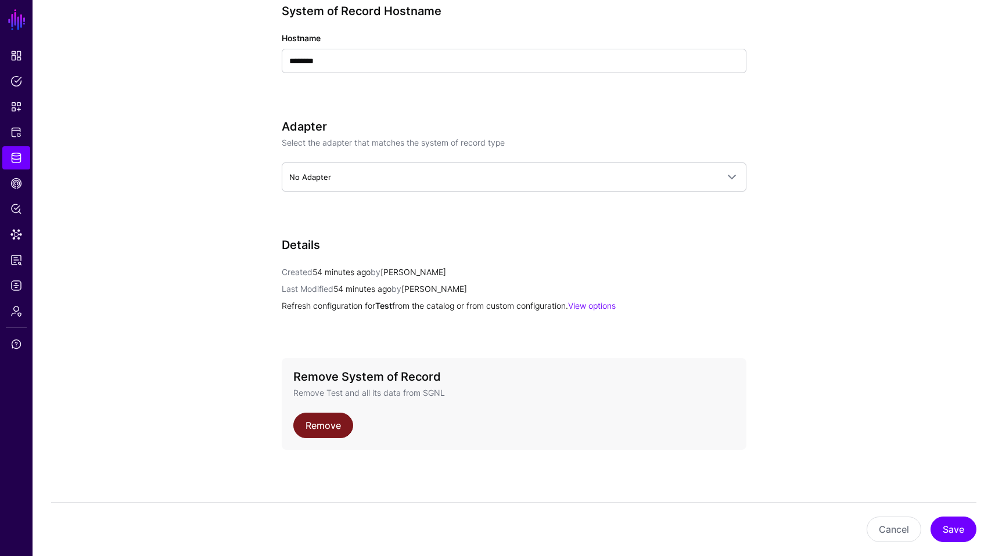
click at [337, 413] on link "Remove" at bounding box center [323, 426] width 60 height 26
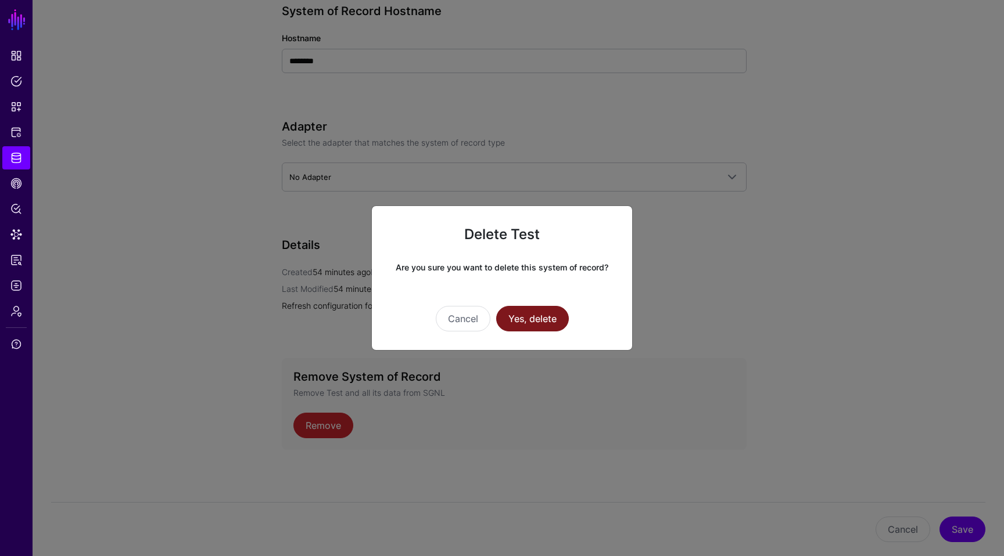
click at [517, 327] on button "Yes, delete" at bounding box center [532, 319] width 73 height 26
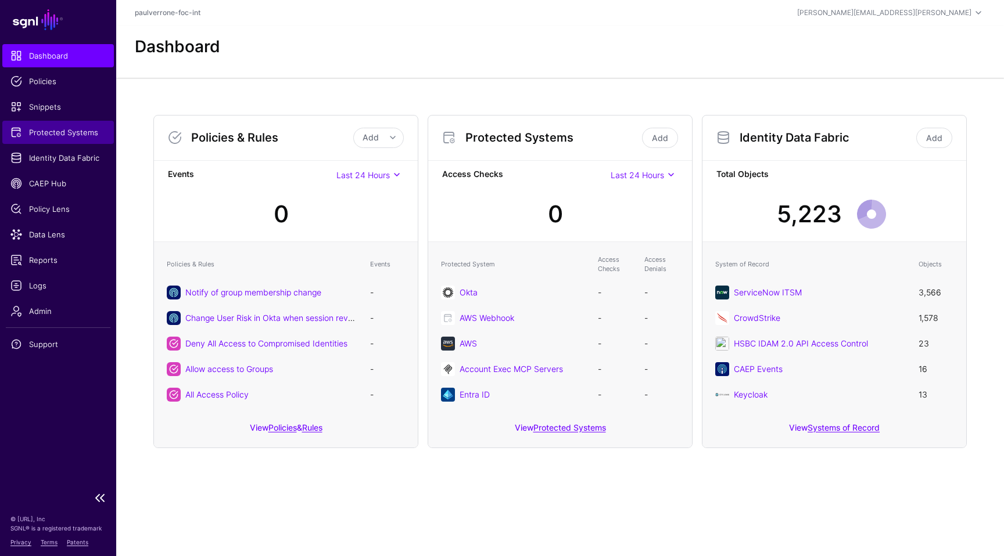
click at [52, 142] on link "Protected Systems" at bounding box center [58, 132] width 112 height 23
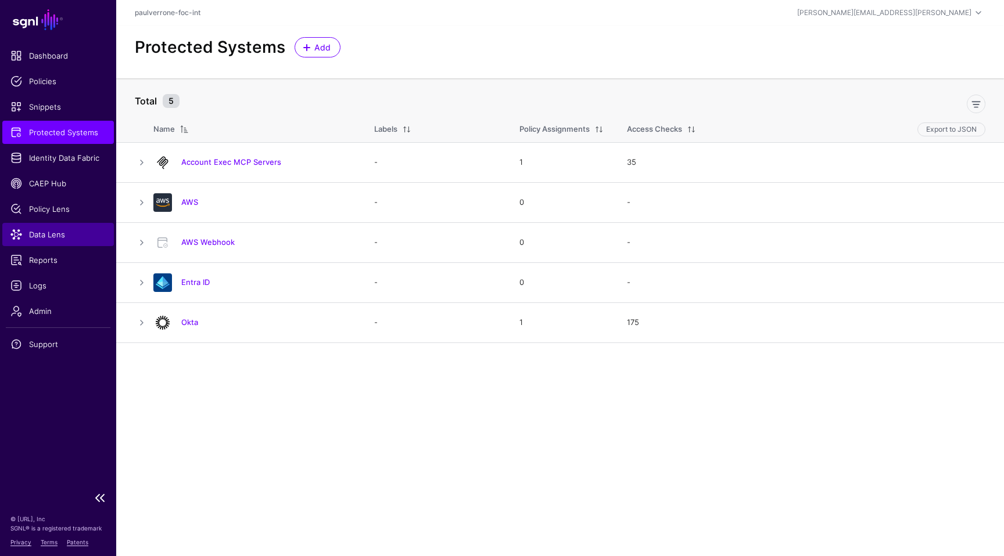
click at [46, 227] on link "Data Lens" at bounding box center [58, 234] width 112 height 23
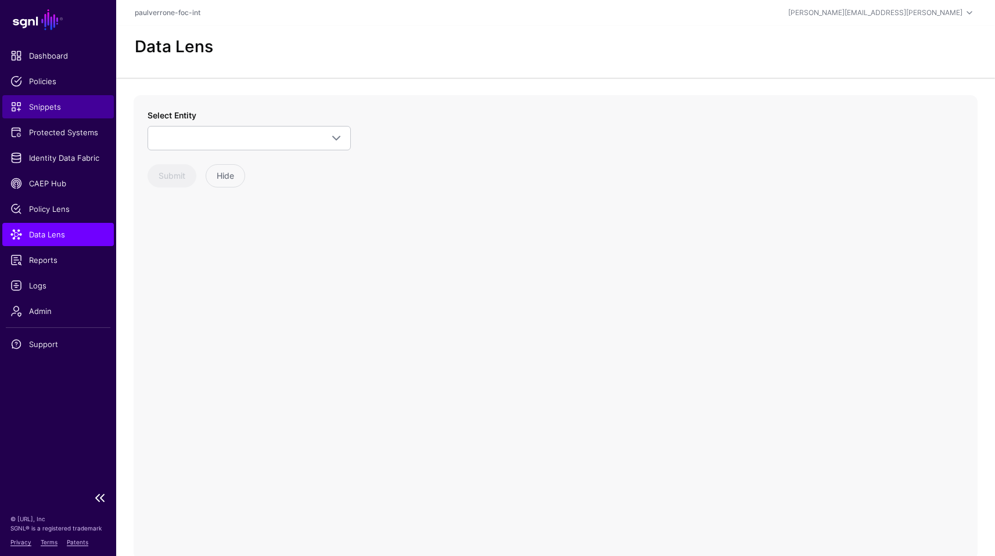
click at [62, 104] on span "Snippets" at bounding box center [57, 107] width 95 height 12
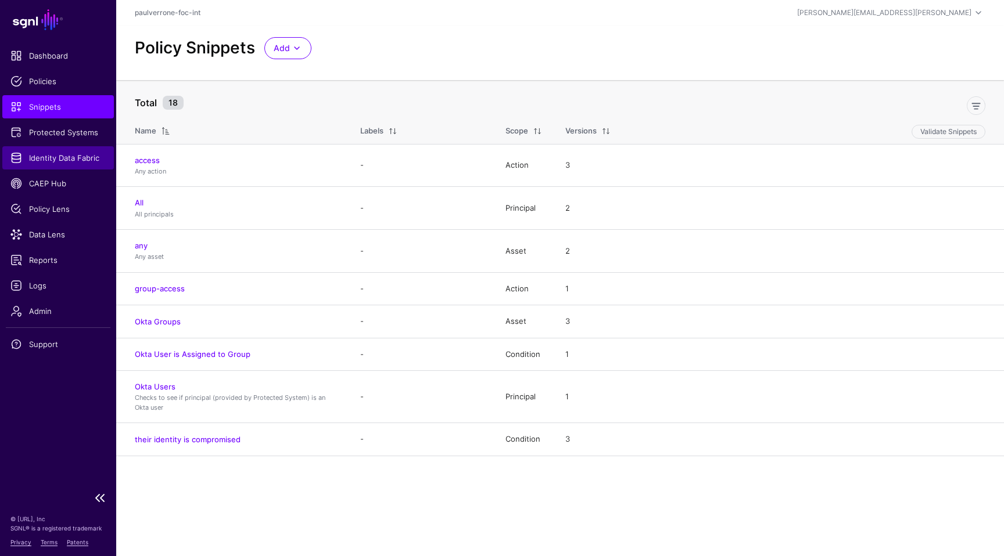
click at [53, 163] on span "Identity Data Fabric" at bounding box center [57, 158] width 95 height 12
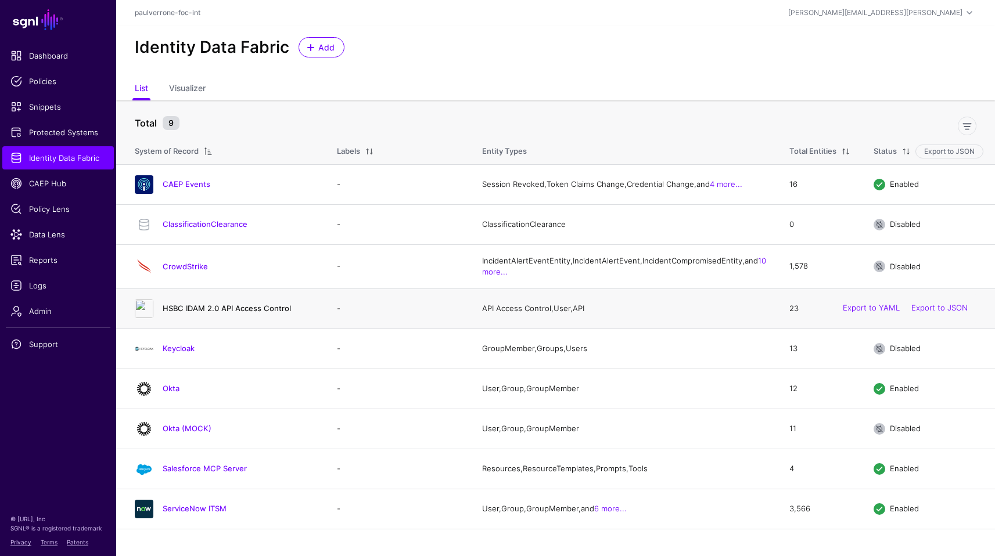
click at [203, 313] on link "HSBC IDAM 2.0 API Access Control" at bounding box center [227, 308] width 128 height 9
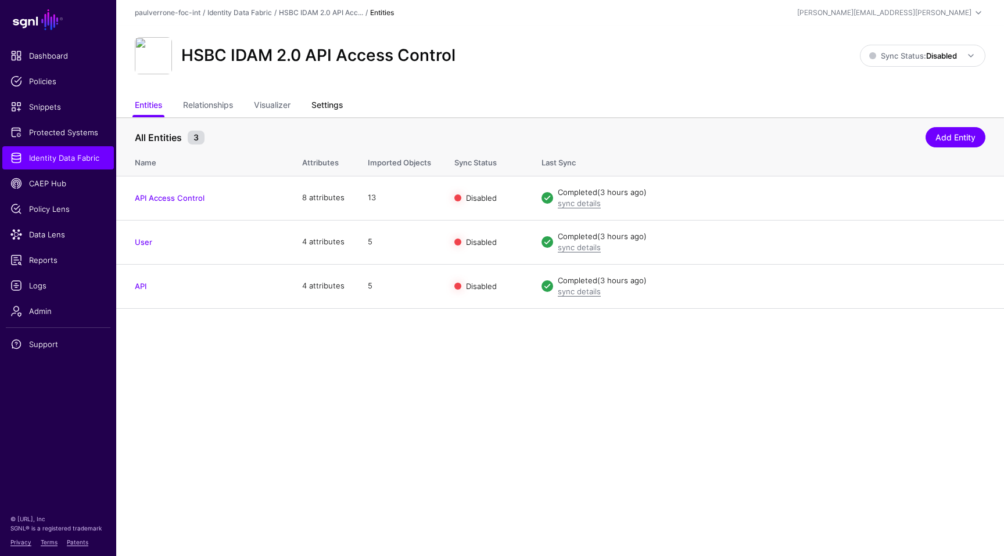
click at [335, 102] on link "Settings" at bounding box center [326, 106] width 31 height 22
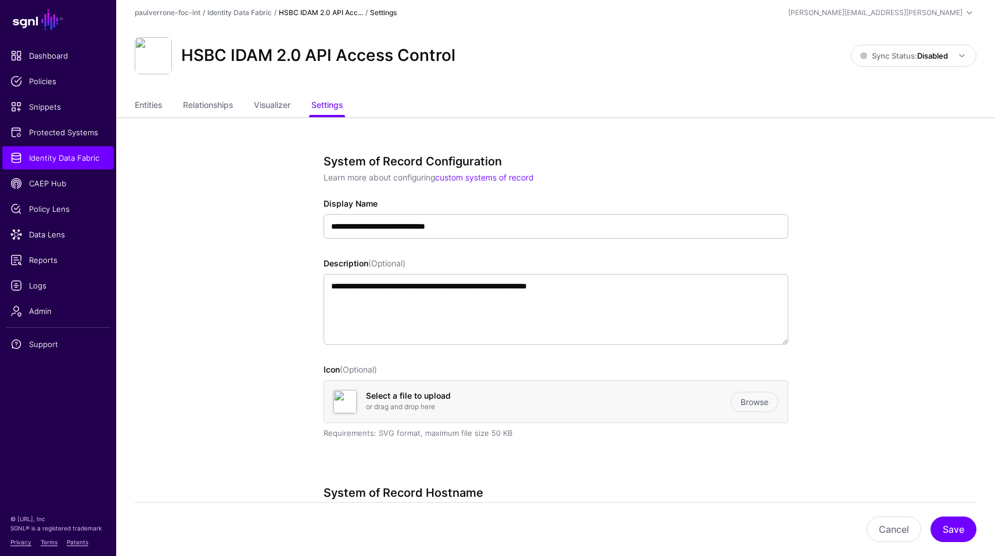
click at [149, 102] on link "Entities" at bounding box center [148, 106] width 27 height 22
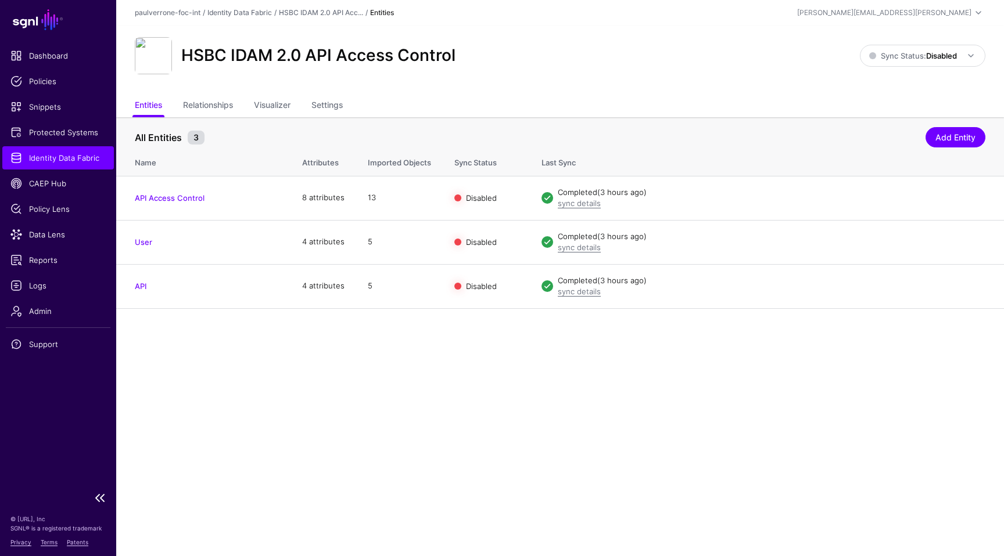
click at [71, 156] on span "Identity Data Fabric" at bounding box center [57, 158] width 95 height 12
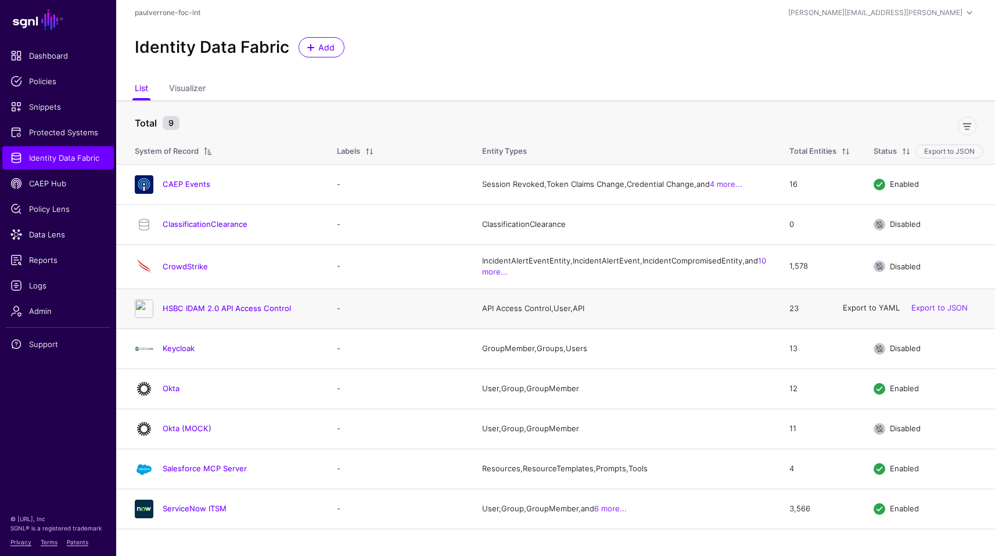
click at [857, 313] on link "Export to YAML" at bounding box center [871, 308] width 57 height 9
click at [956, 313] on link "Export to JSON" at bounding box center [939, 308] width 56 height 9
click at [821, 13] on div "[PERSON_NAME][EMAIL_ADDRESS][PERSON_NAME] [PERSON_NAME] [PERSON_NAME][EMAIL_ADD…" at bounding box center [836, 13] width 280 height 14
click at [810, 42] on div "Identity Data Fabric Add" at bounding box center [555, 47] width 851 height 20
click at [196, 313] on link "HSBC IDAM 2.0 API Access Control" at bounding box center [227, 308] width 128 height 9
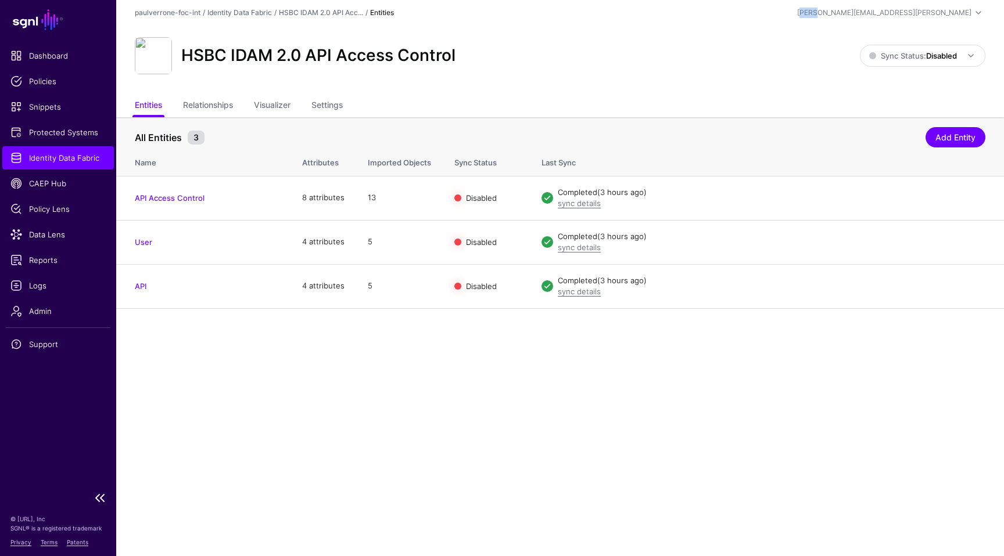
click at [95, 157] on span "Identity Data Fabric" at bounding box center [57, 158] width 95 height 12
